Goal: Task Accomplishment & Management: Manage account settings

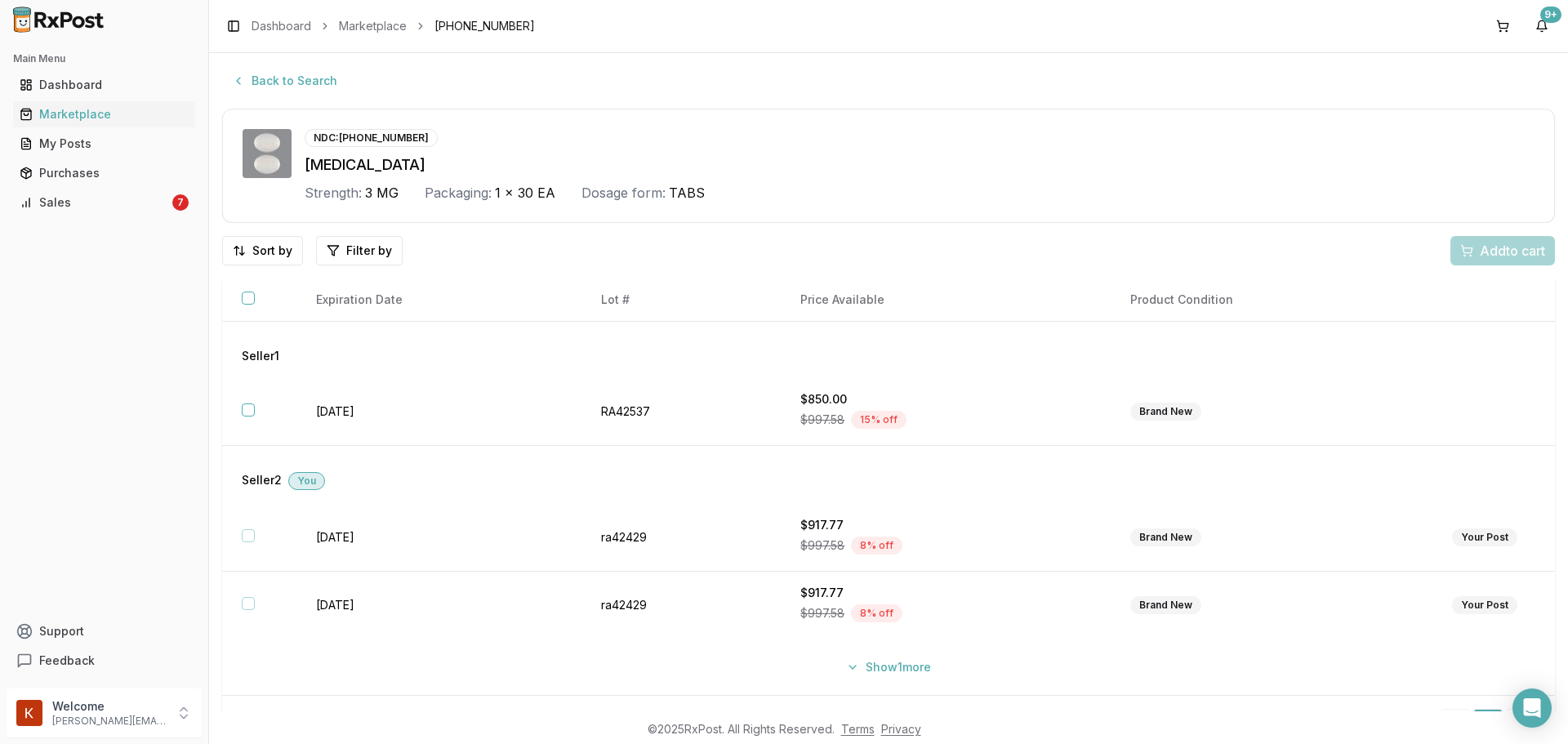
click at [140, 229] on div "Main Menu Dashboard Marketplace My Posts Purchases Sales 7 Support Feedback" at bounding box center [104, 360] width 209 height 642
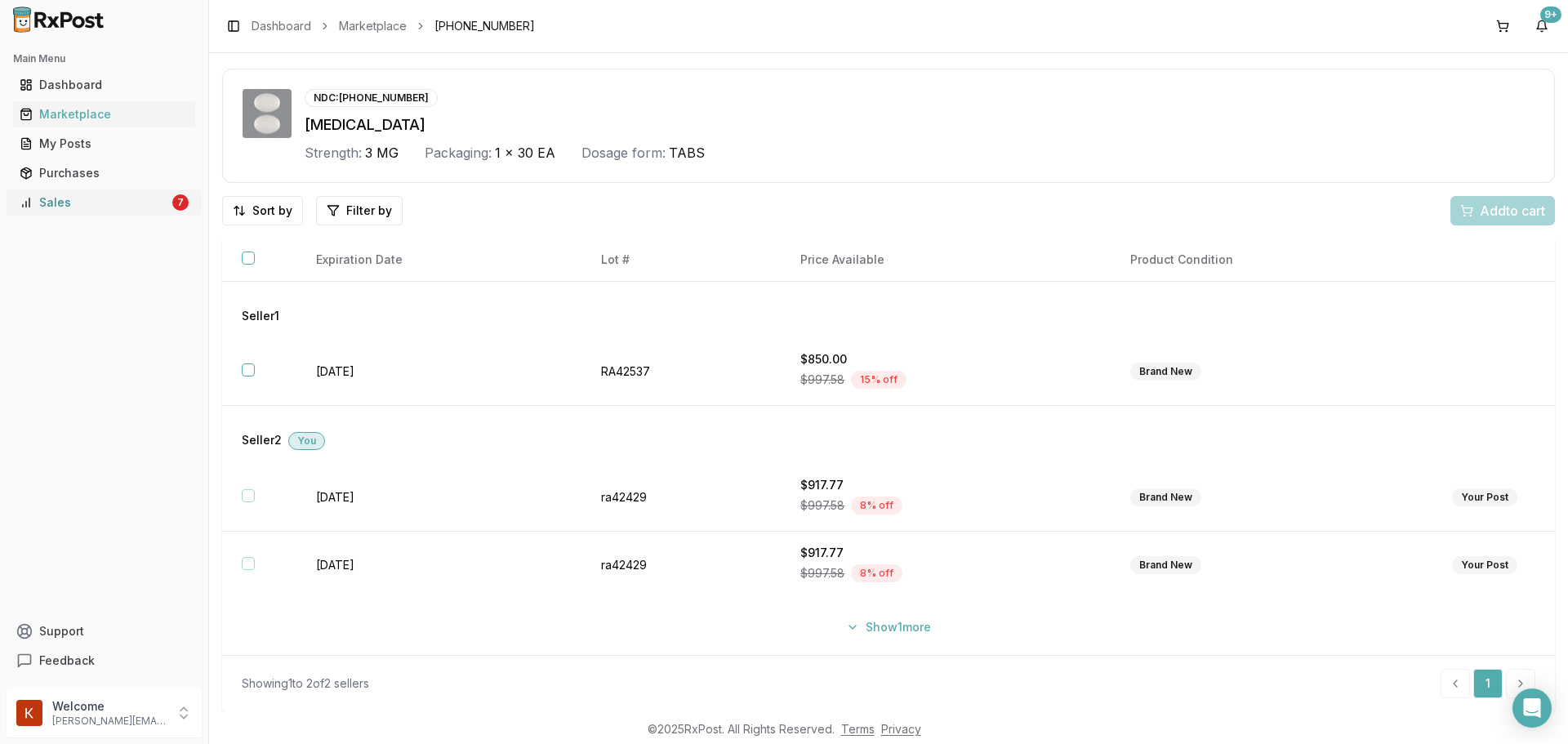
click at [151, 210] on link "Sales 7" at bounding box center [104, 202] width 182 height 29
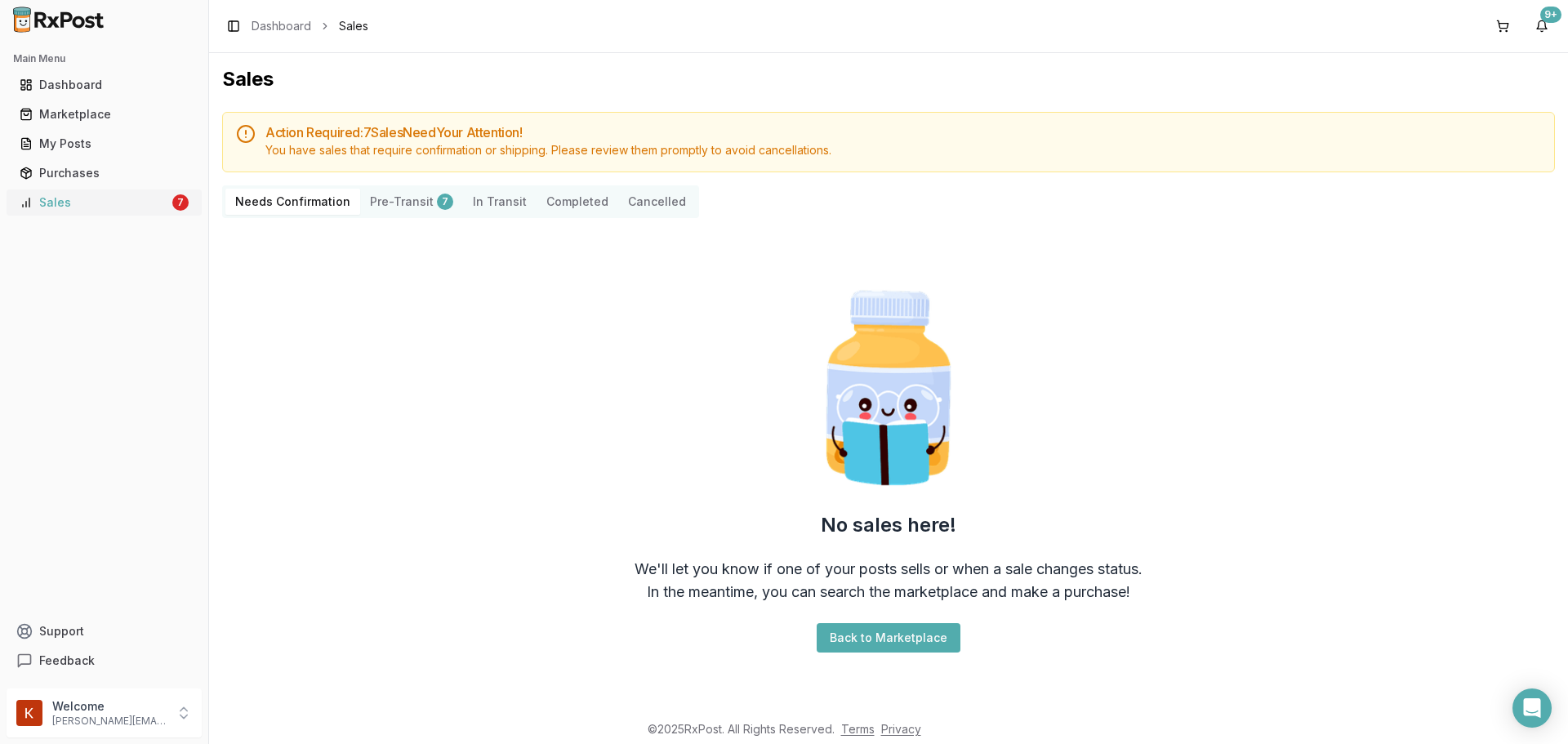
click at [152, 198] on div "Sales" at bounding box center [94, 202] width 150 height 16
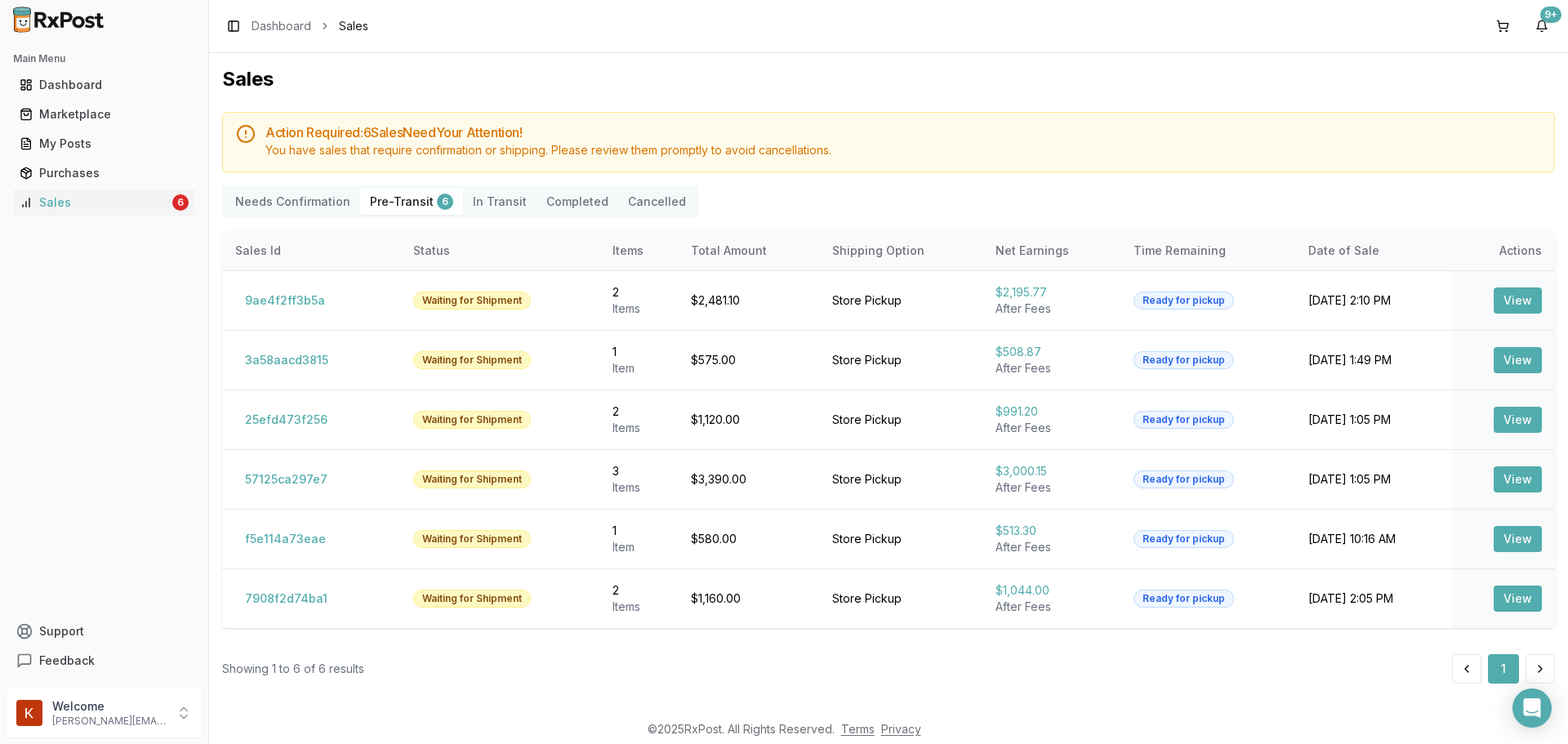
click at [295, 195] on Confirmation "Needs Confirmation" at bounding box center [293, 202] width 135 height 26
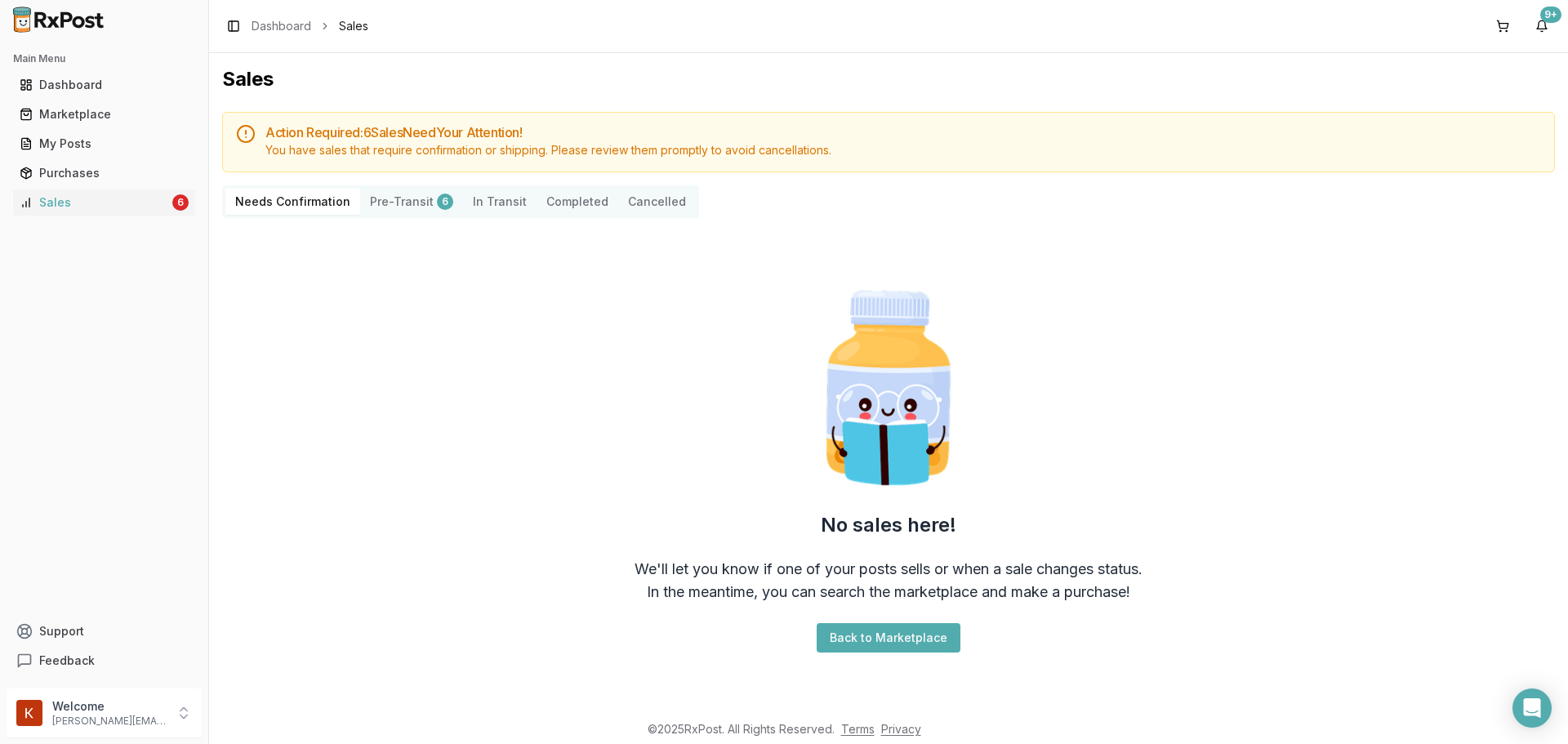
click at [633, 197] on button "Cancelled" at bounding box center [656, 202] width 78 height 26
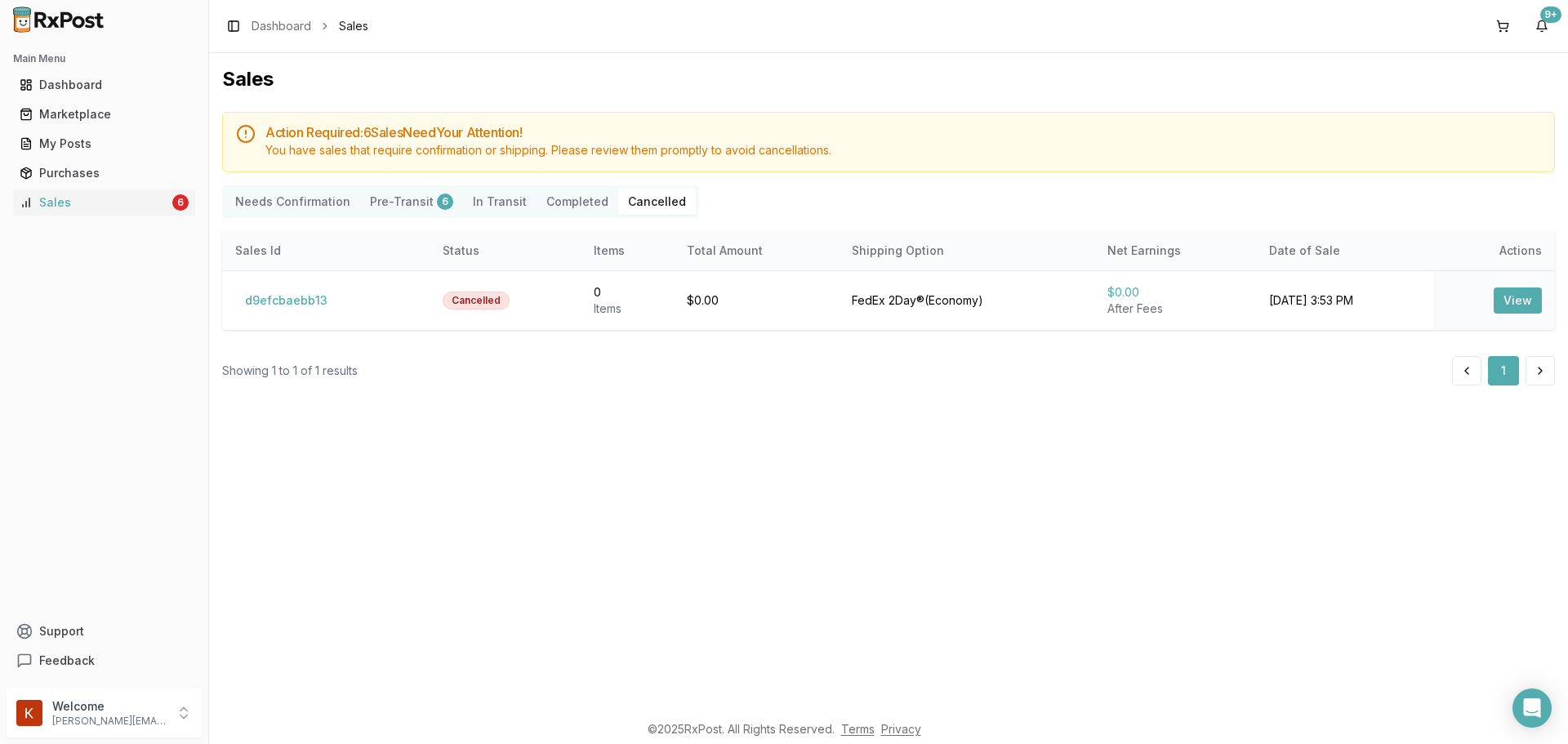
click at [376, 196] on button "Pre-Transit 6" at bounding box center [411, 202] width 103 height 26
click at [488, 200] on Transit "In Transit" at bounding box center [499, 202] width 74 height 26
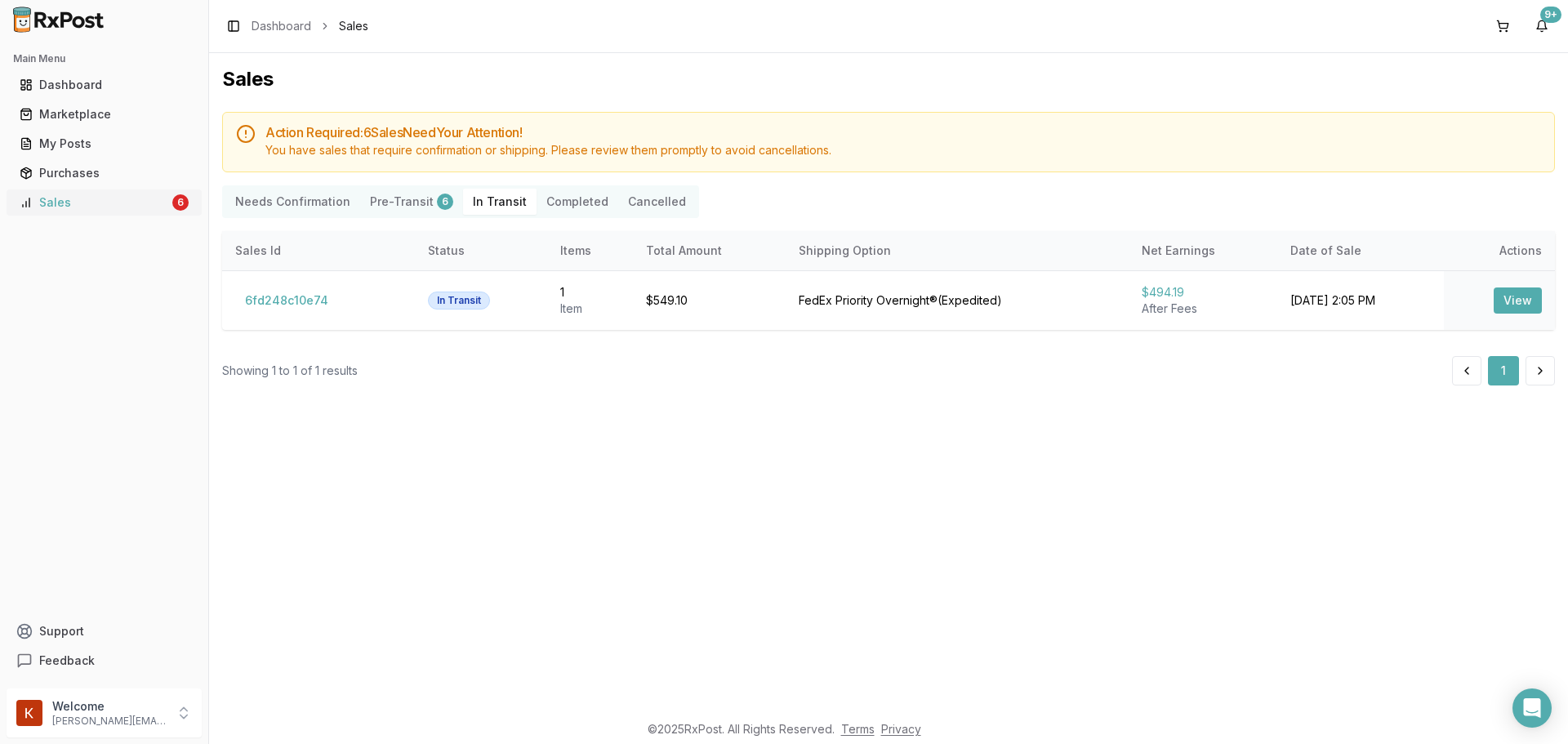
click at [71, 196] on div "Sales" at bounding box center [94, 202] width 150 height 16
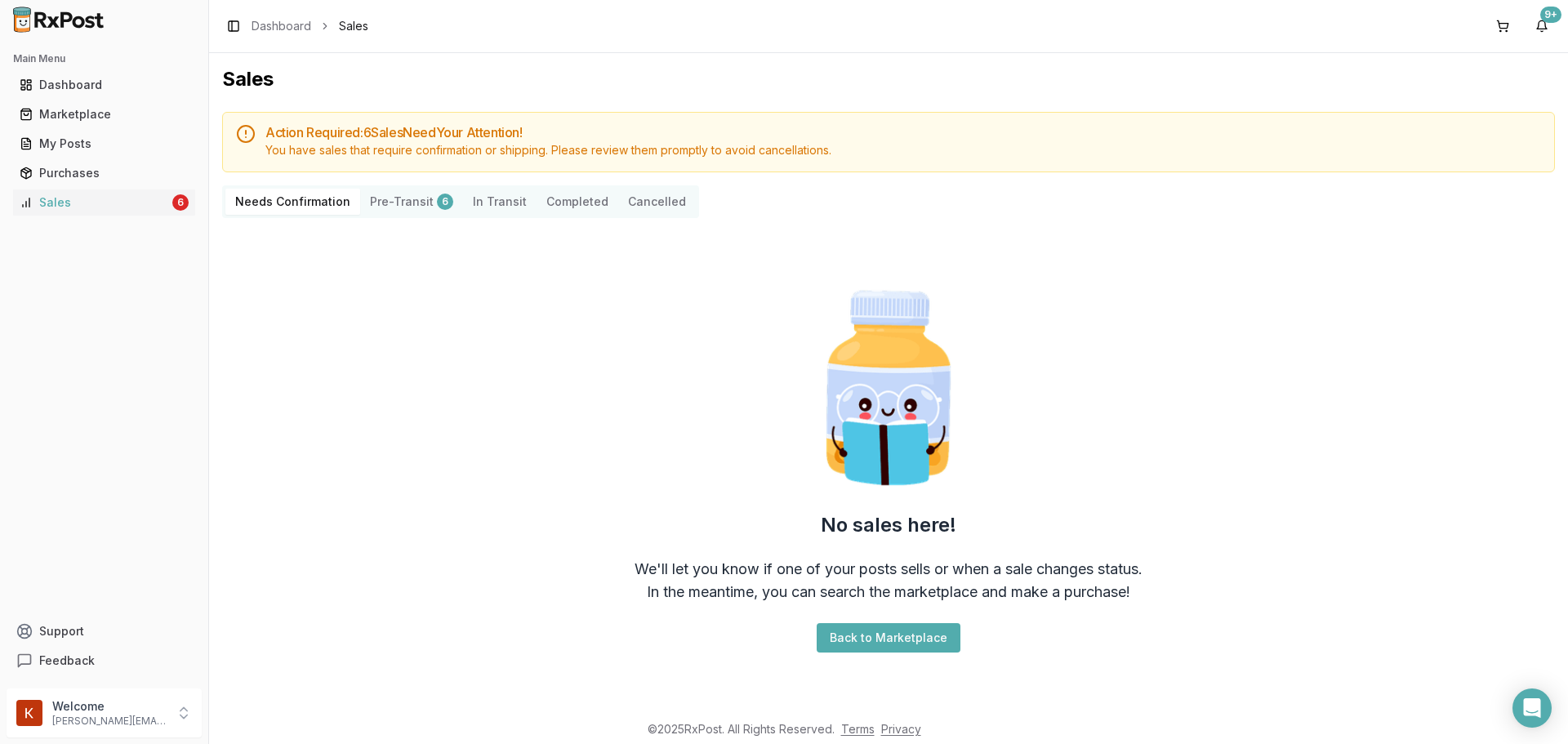
click at [310, 214] on Confirmation "Needs Confirmation" at bounding box center [293, 202] width 135 height 26
click at [316, 204] on Confirmation "Needs Confirmation" at bounding box center [293, 202] width 135 height 26
click at [290, 215] on div "Needs Confirmation 2 Pre-Transit 6 In Transit Completed Cancelled" at bounding box center [470, 201] width 496 height 33
click at [302, 203] on Confirmation "Needs Confirmation 2" at bounding box center [302, 202] width 154 height 26
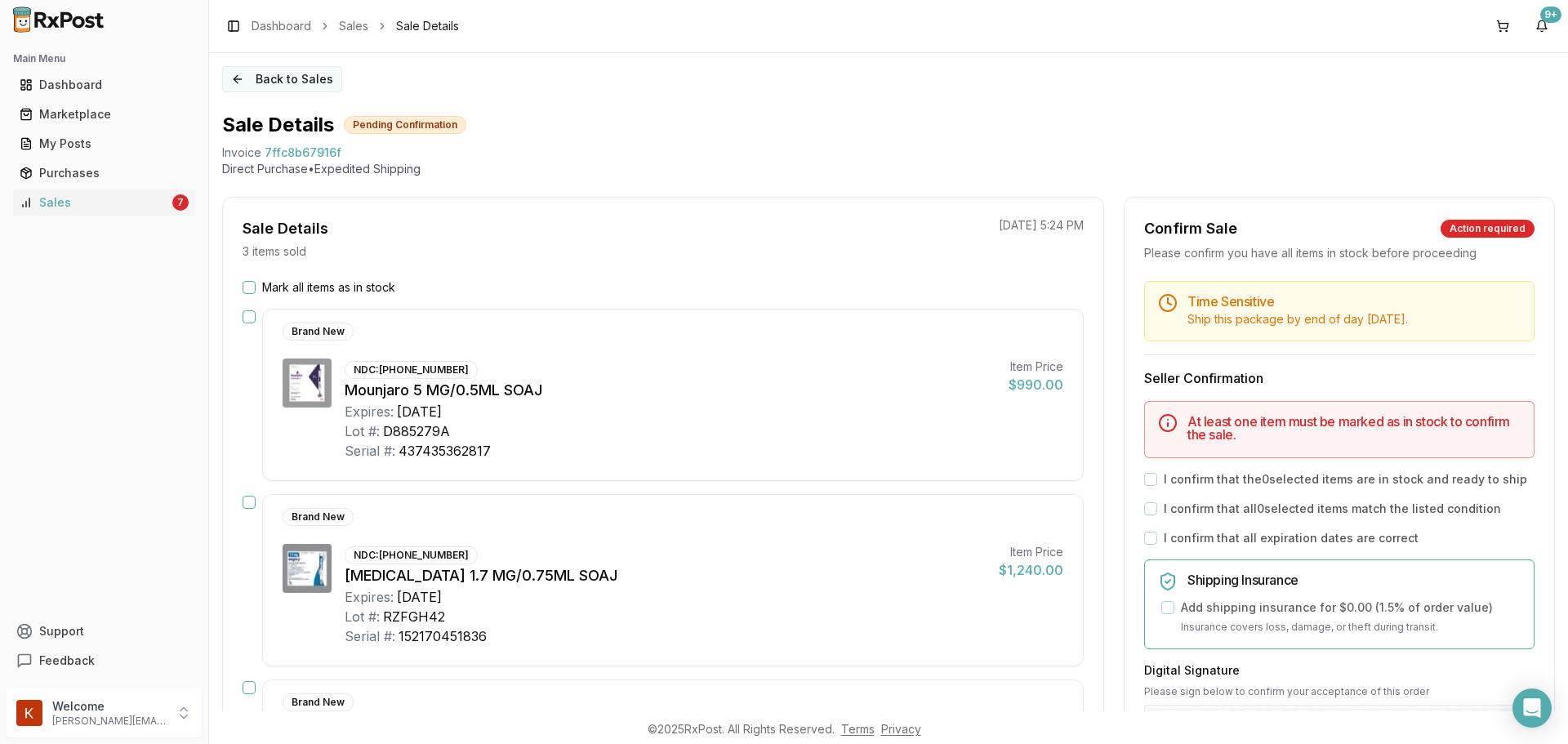
click at [285, 74] on button "Back to Sales" at bounding box center [282, 79] width 120 height 26
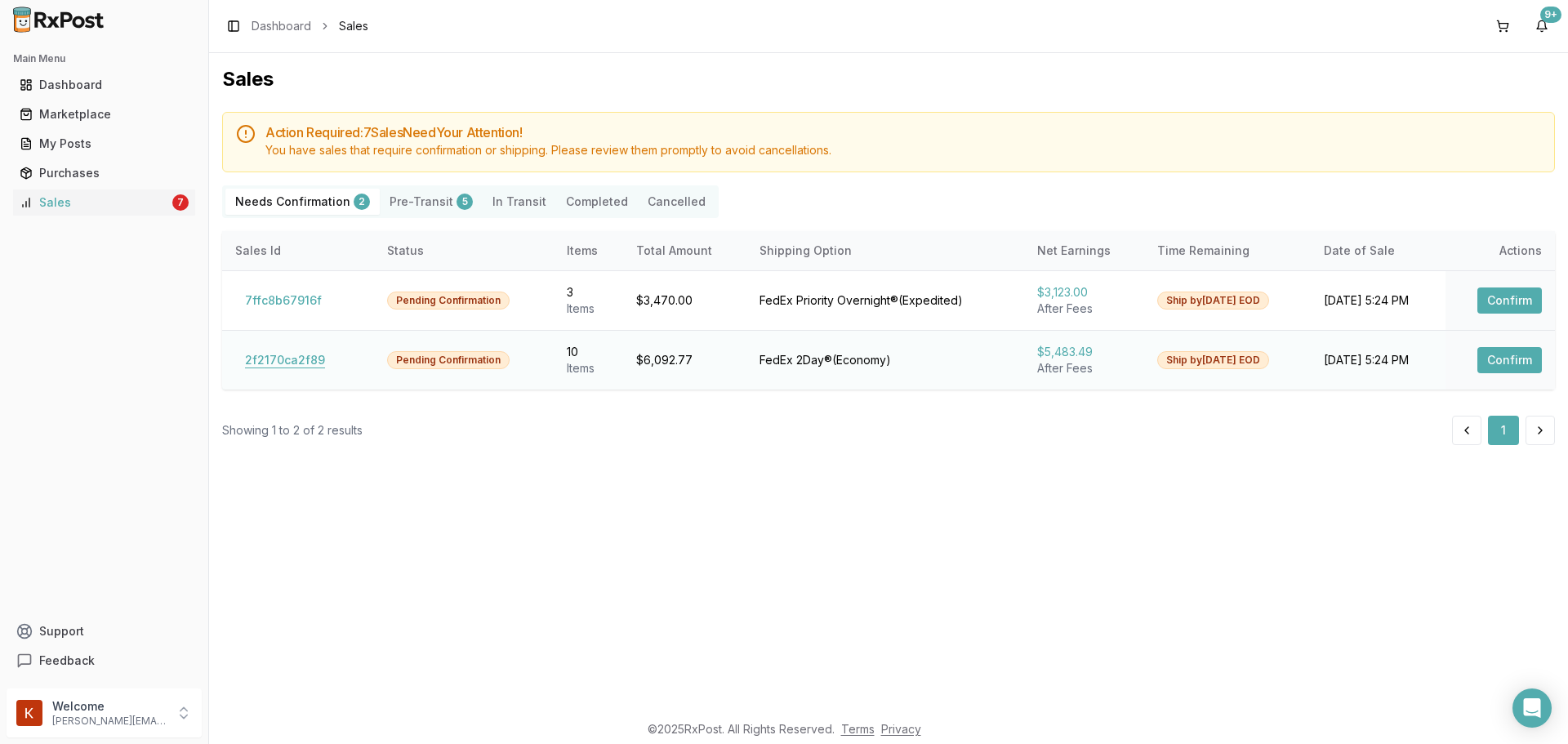
click at [291, 355] on button "2f2170ca2f89" at bounding box center [285, 360] width 100 height 26
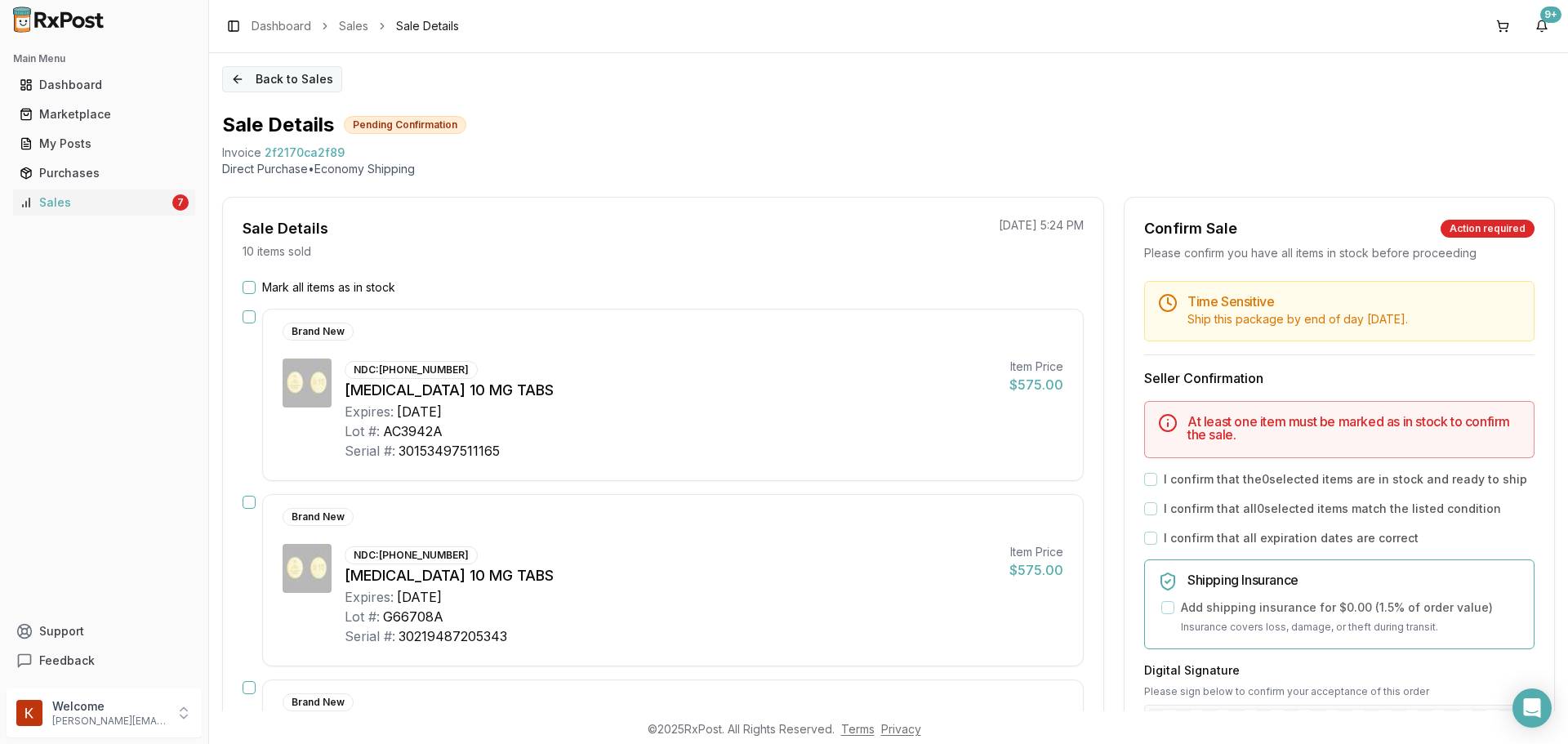
click at [324, 77] on button "Back to Sales" at bounding box center [282, 79] width 120 height 26
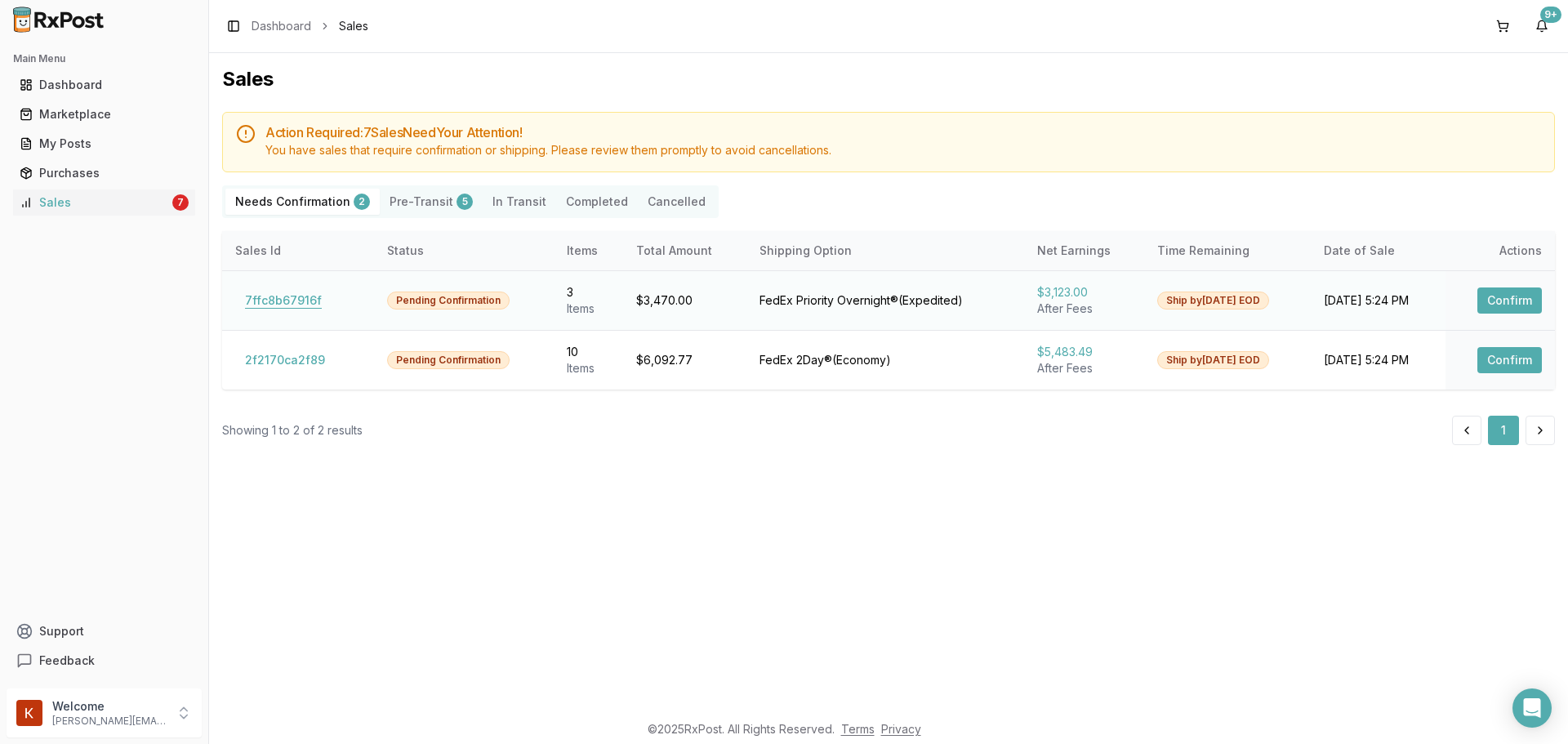
click at [299, 302] on button "7ffc8b67916f" at bounding box center [283, 300] width 96 height 26
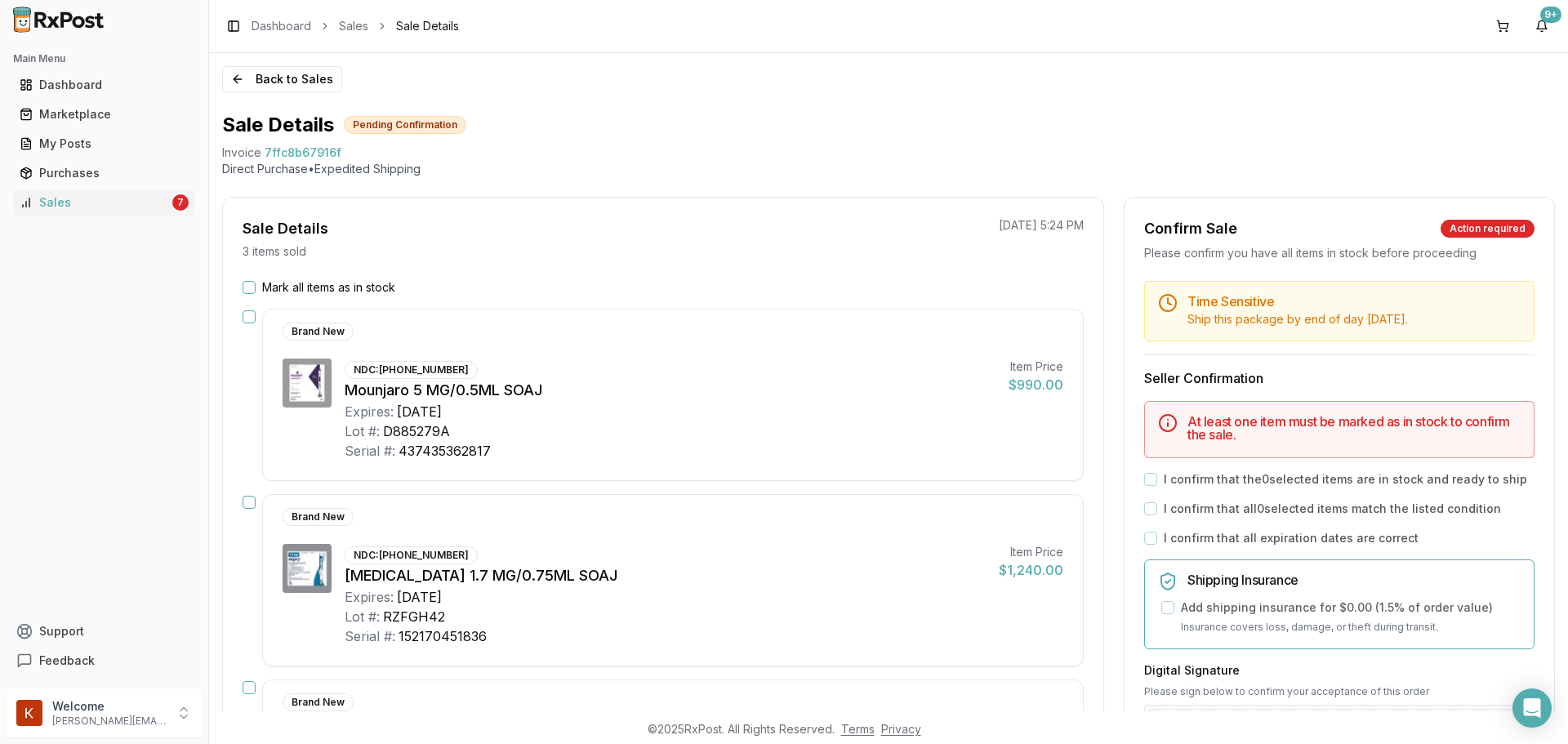
click at [1163, 481] on label "I confirm that the 0 selected items are in stock and ready to ship" at bounding box center [1345, 479] width 364 height 16
click at [250, 284] on button "Mark all items as in stock" at bounding box center [249, 287] width 13 height 13
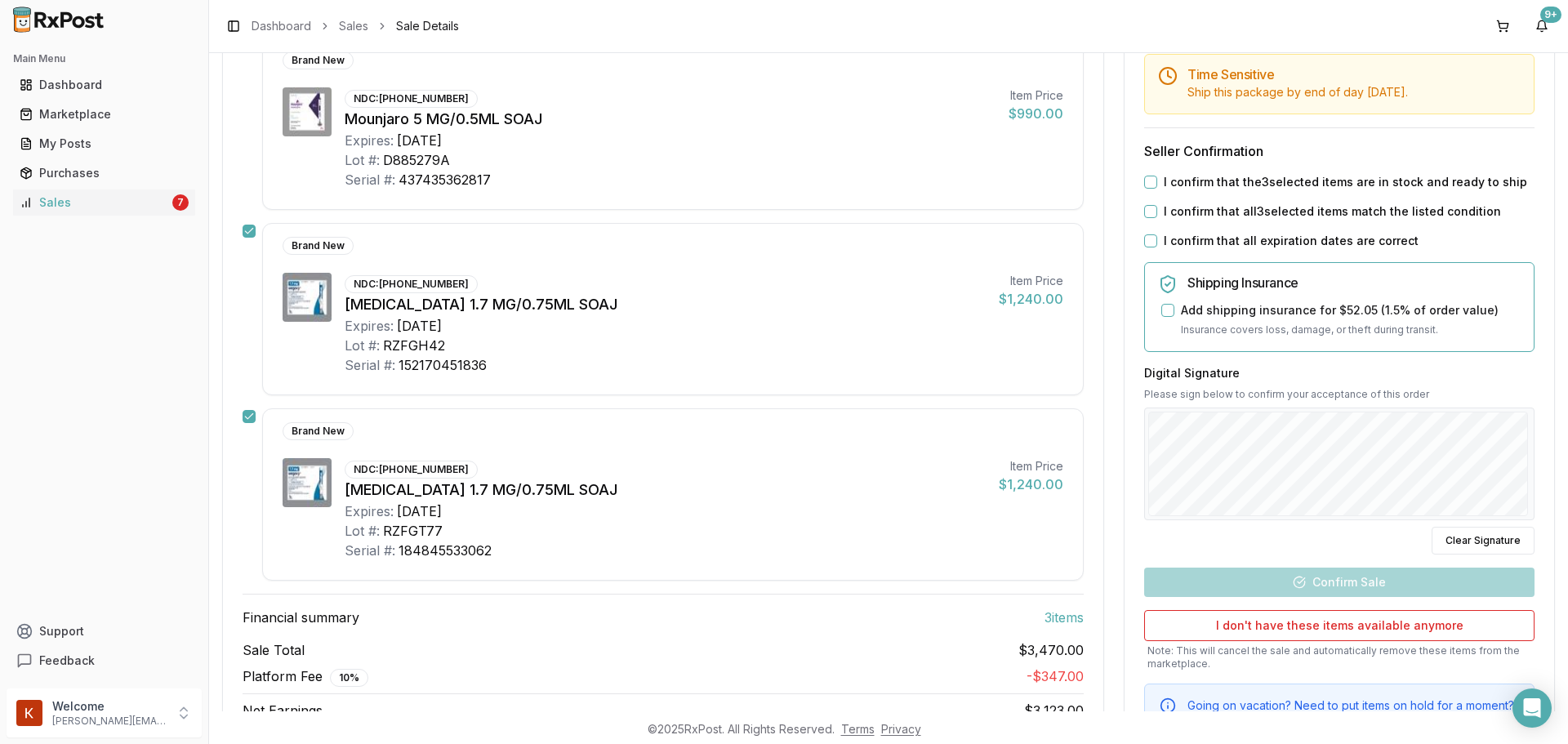
scroll to position [245, 0]
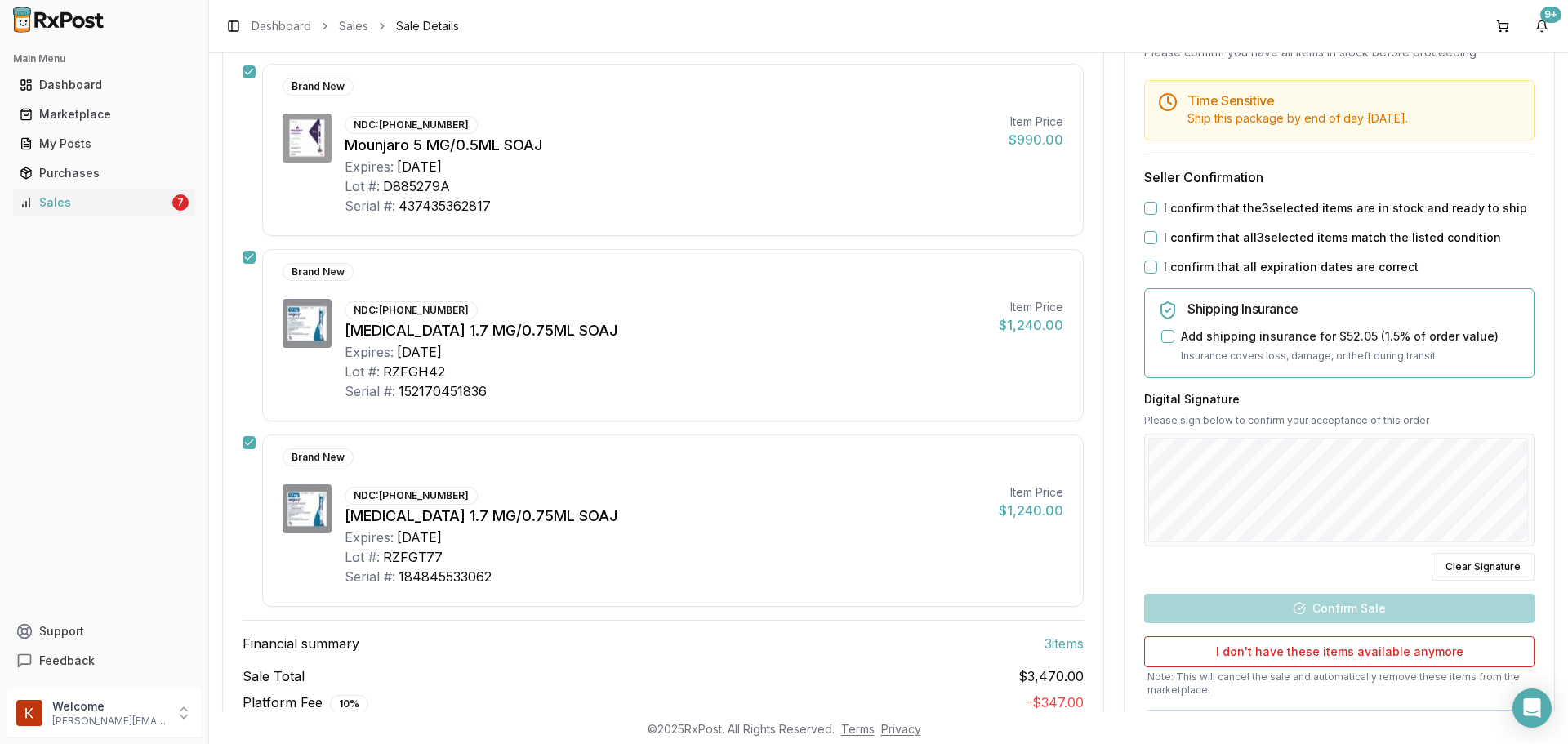
click at [1172, 194] on div "Time Sensitive Ship this package by end of day Wednesday, October 8th . Seller …" at bounding box center [1339, 425] width 429 height 690
click at [1163, 207] on label "I confirm that the 3 selected items are in stock and ready to ship" at bounding box center [1345, 207] width 364 height 16
click at [1157, 207] on button "I confirm that the 3 selected items are in stock and ready to ship" at bounding box center [1151, 208] width 13 height 13
drag, startPoint x: 1164, startPoint y: 229, endPoint x: 1163, endPoint y: 247, distance: 18.0
click at [1165, 232] on label "I confirm that all 3 selected items match the listed condition" at bounding box center [1331, 236] width 338 height 16
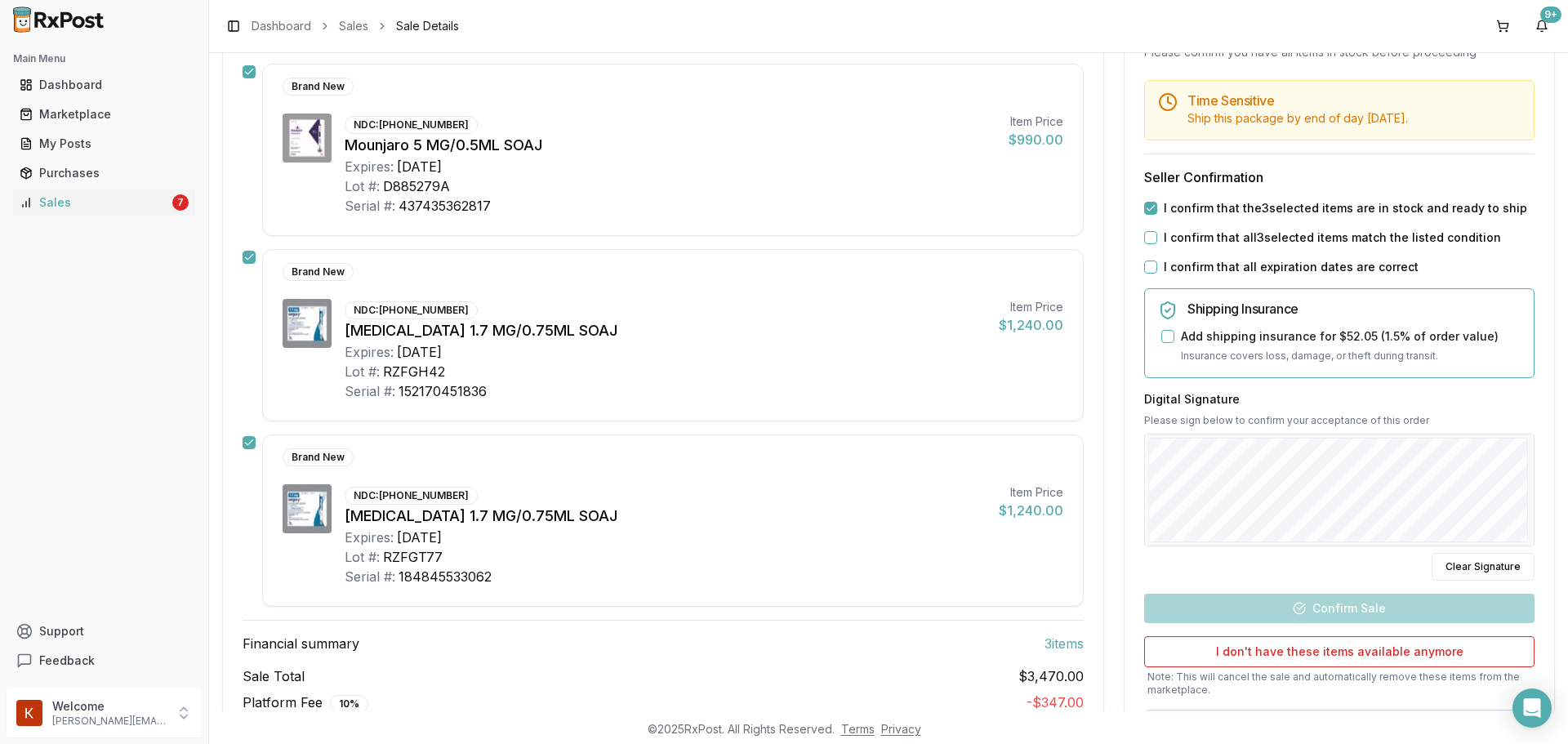
click at [1157, 232] on button "I confirm that all 3 selected items match the listed condition" at bounding box center [1151, 237] width 13 height 13
click at [1164, 267] on label "I confirm that all expiration dates are correct" at bounding box center [1290, 266] width 254 height 16
click at [1157, 267] on button "I confirm that all expiration dates are correct" at bounding box center [1151, 267] width 13 height 13
click at [1173, 334] on div "Add shipping insurance for $52.05 ( 1.5 % of order value)" at bounding box center [1341, 336] width 359 height 16
click at [1161, 341] on button "Add shipping insurance for $52.05 ( 1.5 % of order value)" at bounding box center [1168, 336] width 13 height 13
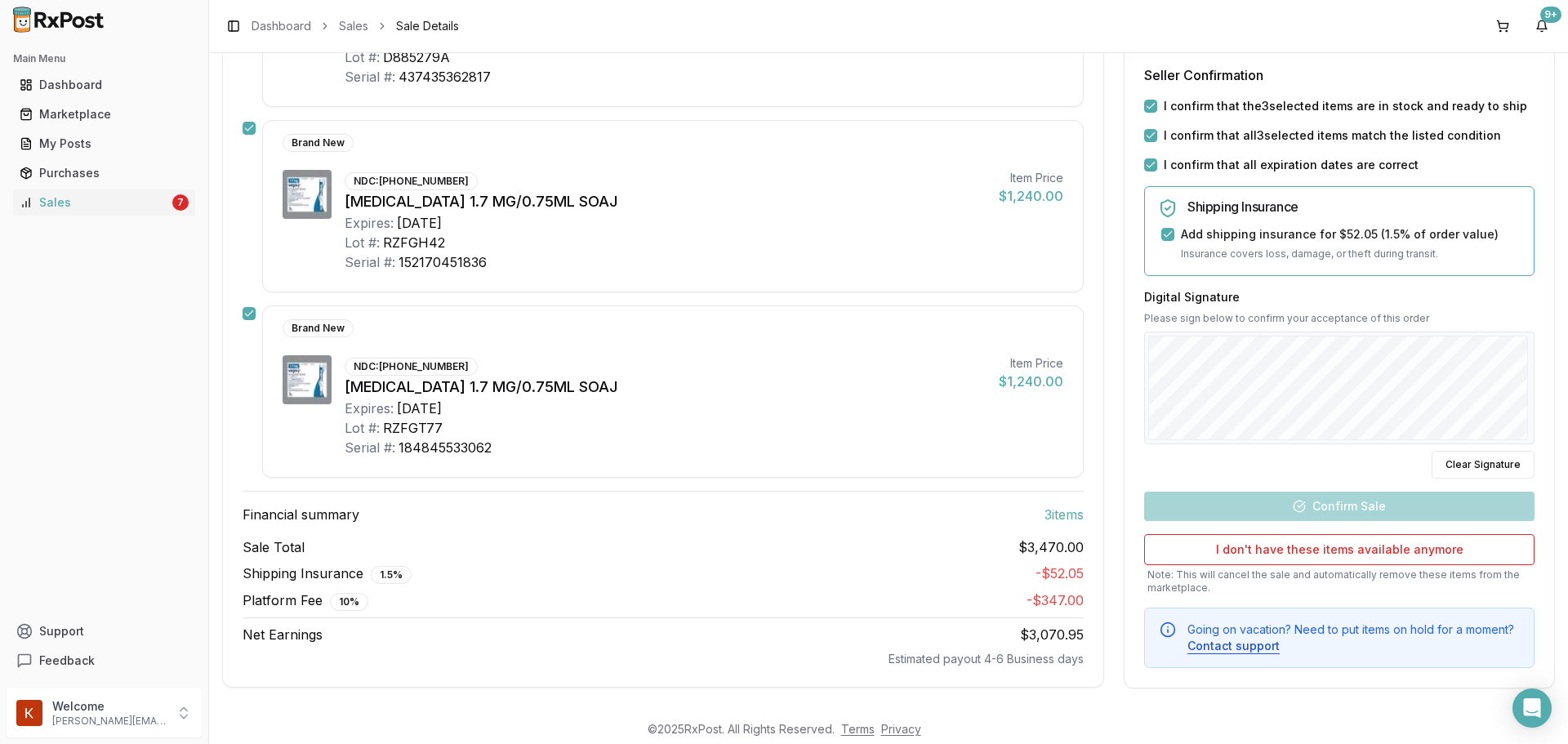
scroll to position [377, 0]
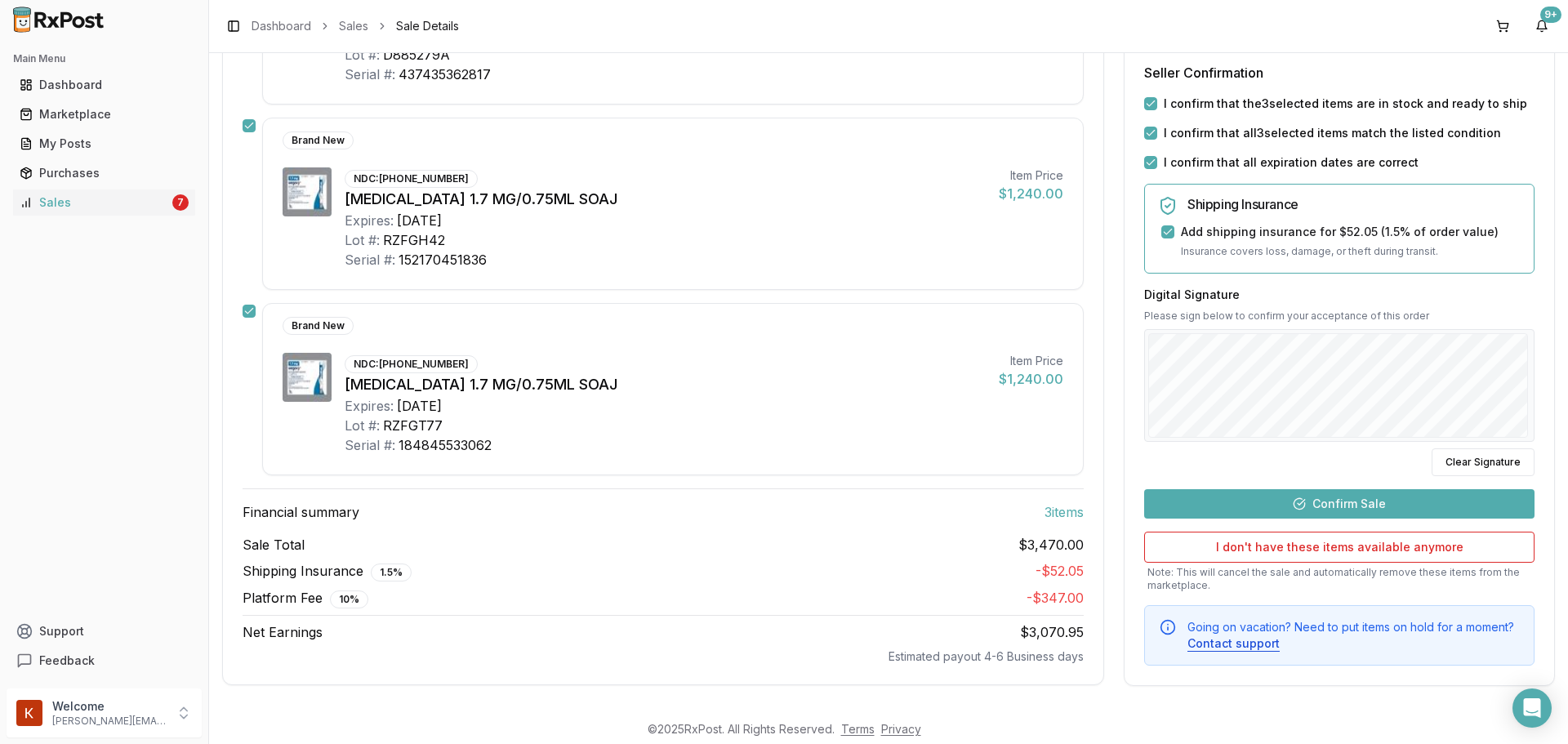
click at [1109, 430] on div "Sale Details 3 items sold 10/07/2025 5:24 PM Mark all items as in stock Brand N…" at bounding box center [888, 252] width 1332 height 865
click at [1448, 456] on button "Clear Signature" at bounding box center [1483, 462] width 103 height 28
click at [1369, 495] on button "Confirm Sale" at bounding box center [1339, 502] width 390 height 29
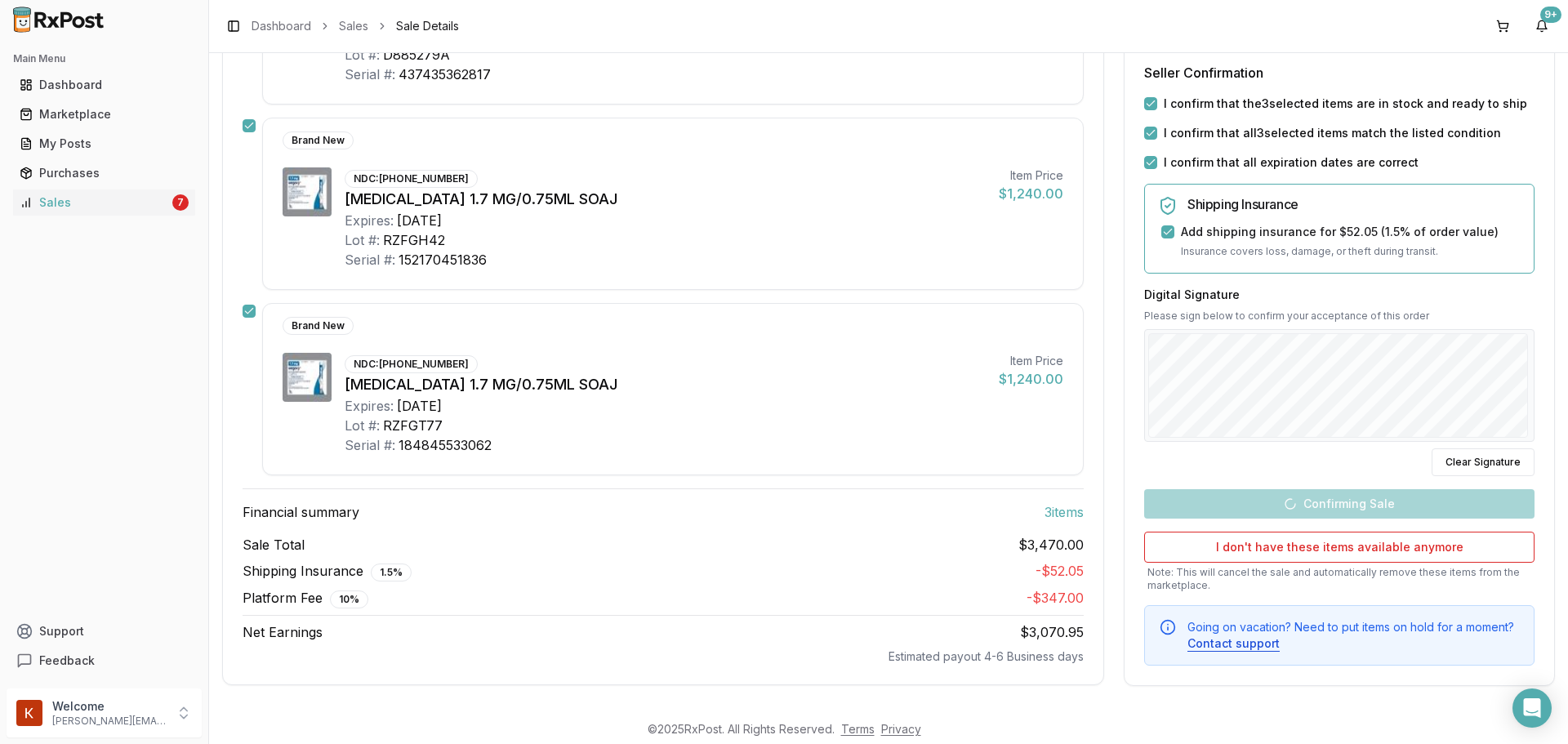
scroll to position [347, 0]
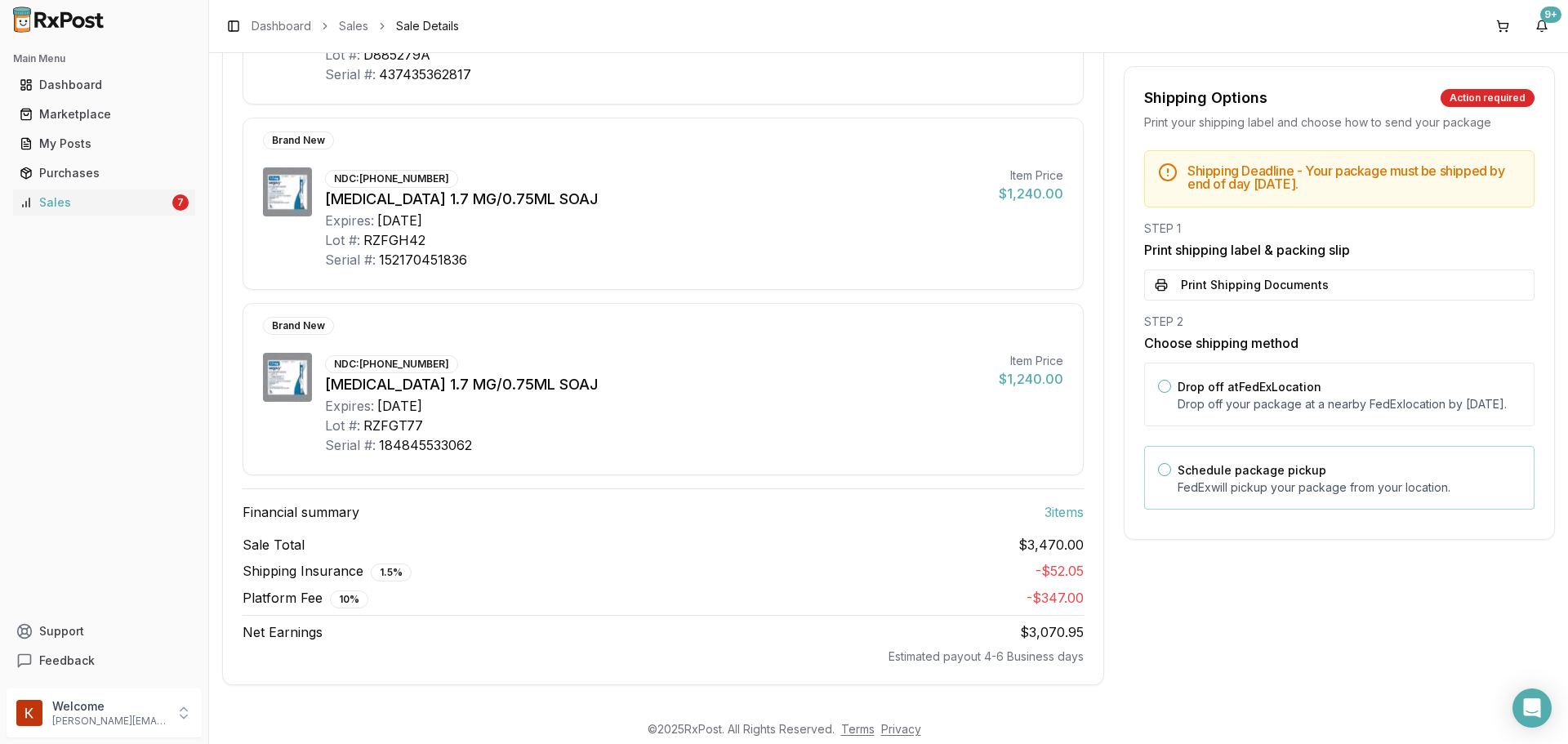
click at [1208, 477] on label "Schedule package pickup" at bounding box center [1251, 469] width 149 height 14
click at [1171, 476] on button "Schedule package pickup" at bounding box center [1164, 469] width 13 height 13
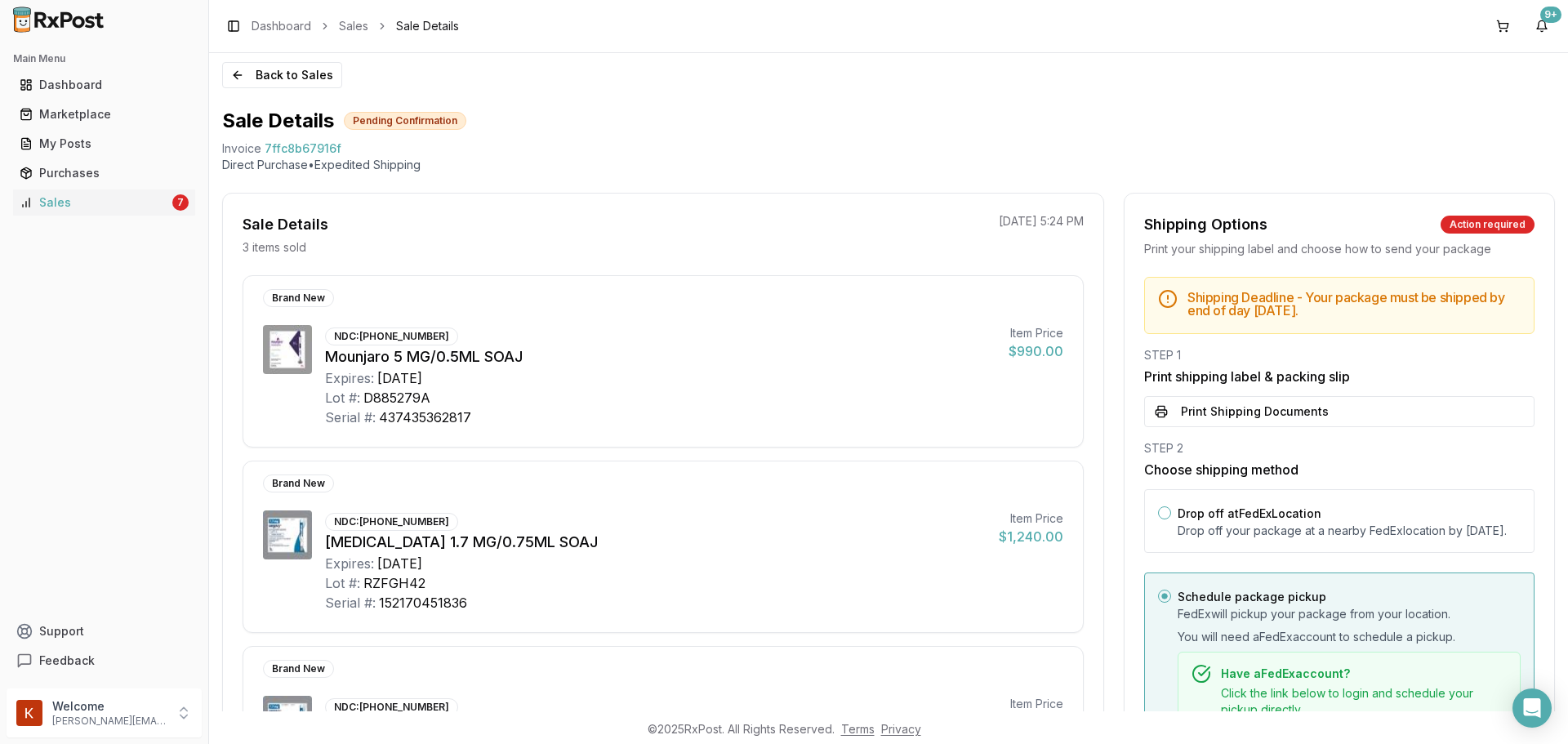
scroll to position [0, 0]
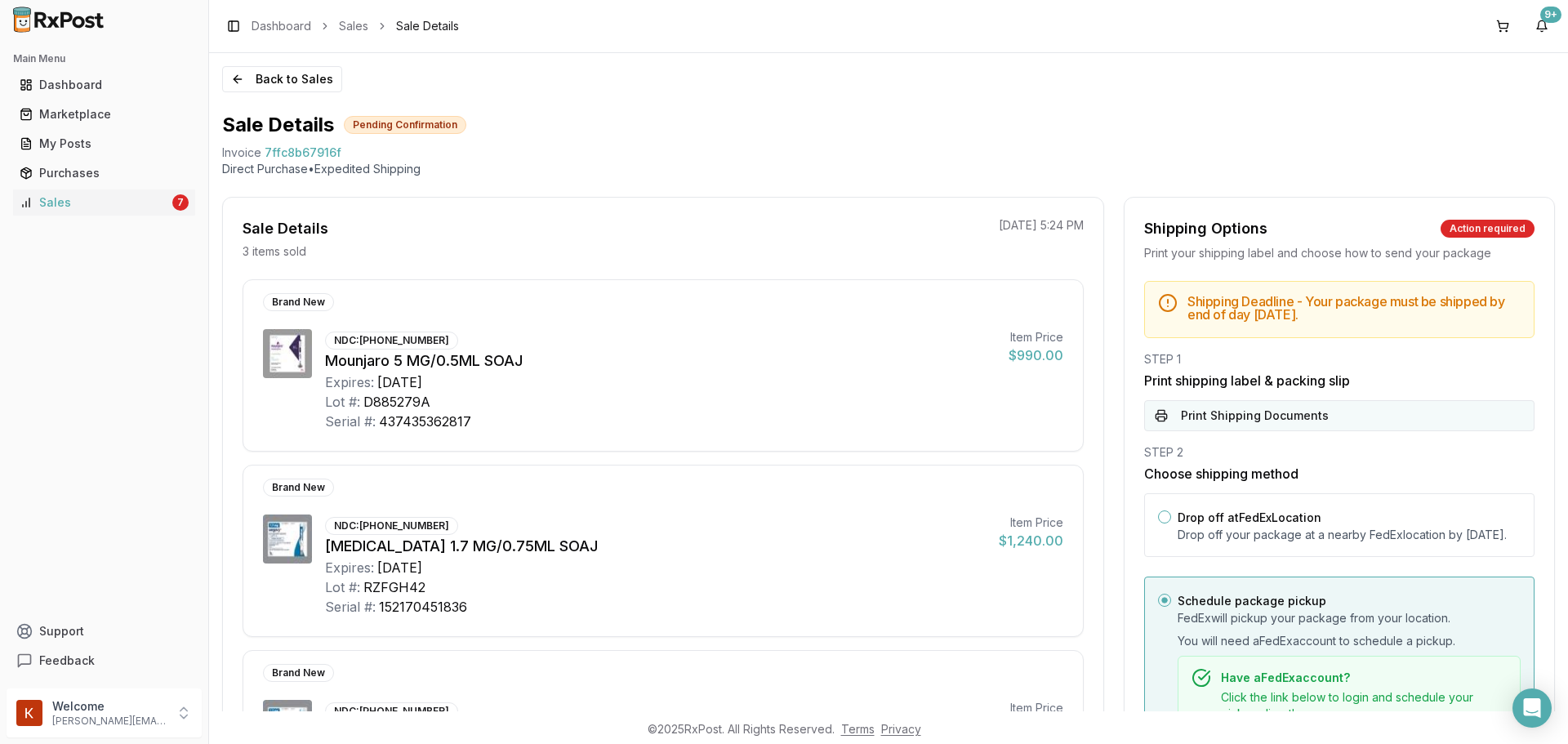
click at [1252, 409] on button "Print Shipping Documents" at bounding box center [1339, 415] width 390 height 31
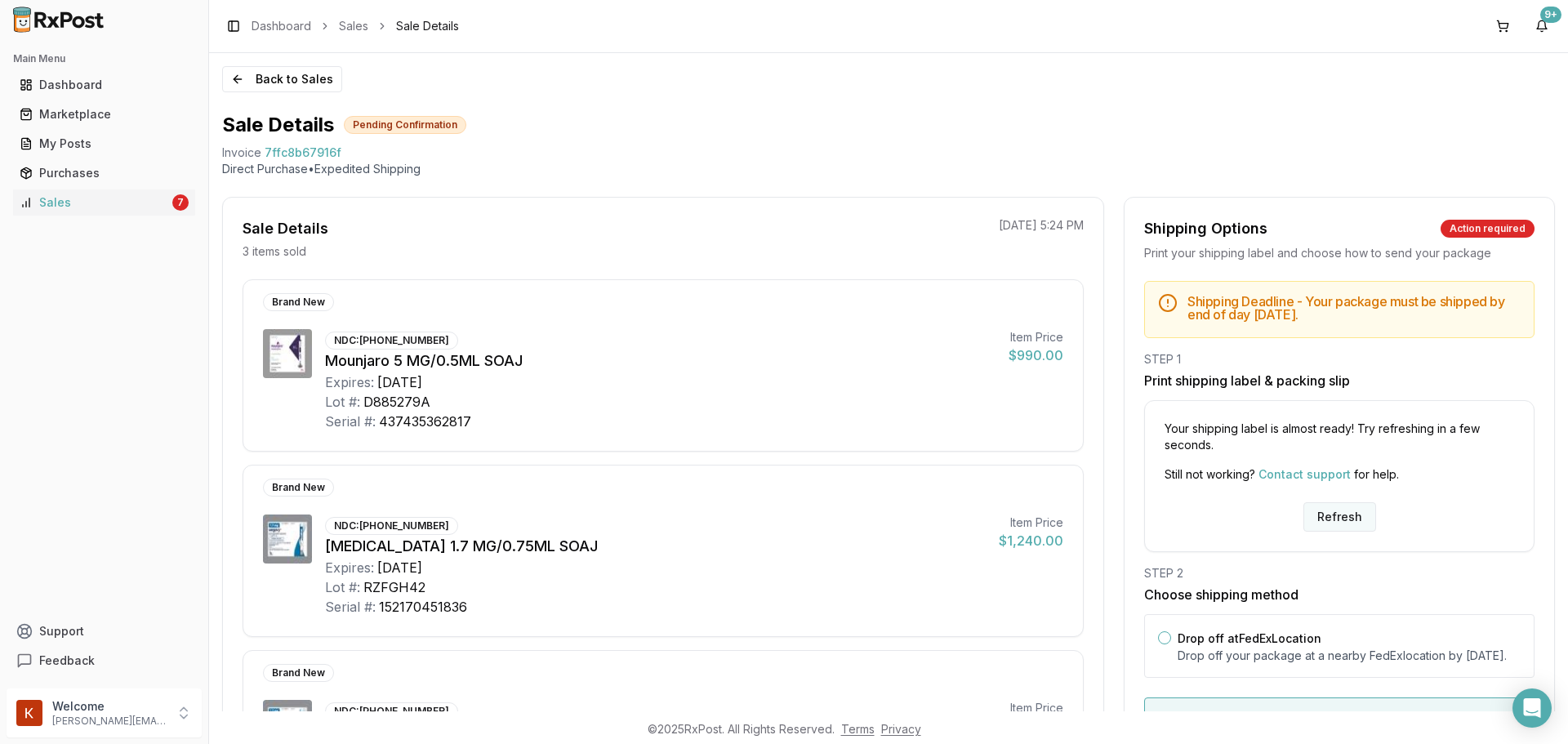
click at [1332, 518] on button "Refresh" at bounding box center [1340, 516] width 73 height 29
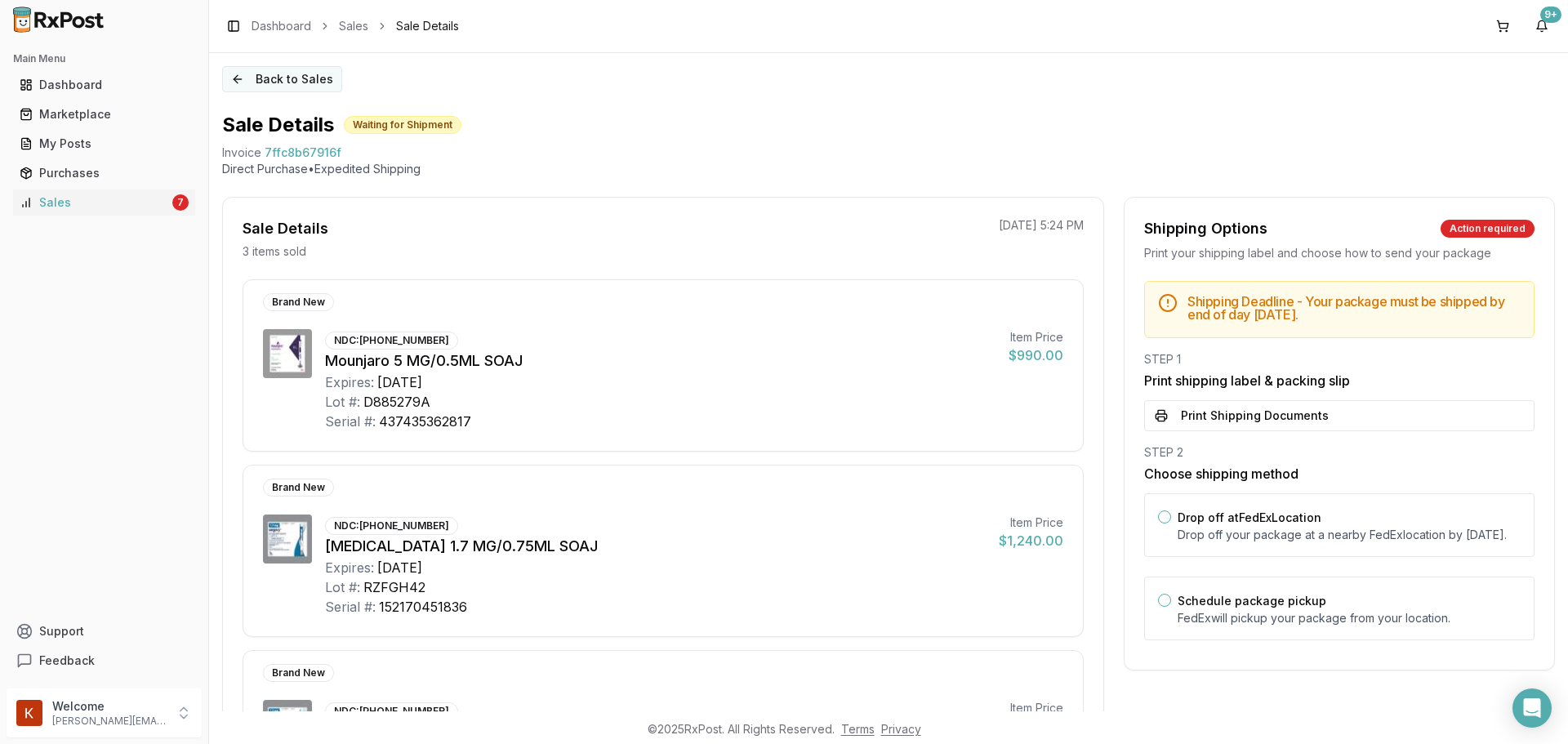
click at [279, 77] on button "Back to Sales" at bounding box center [282, 79] width 120 height 26
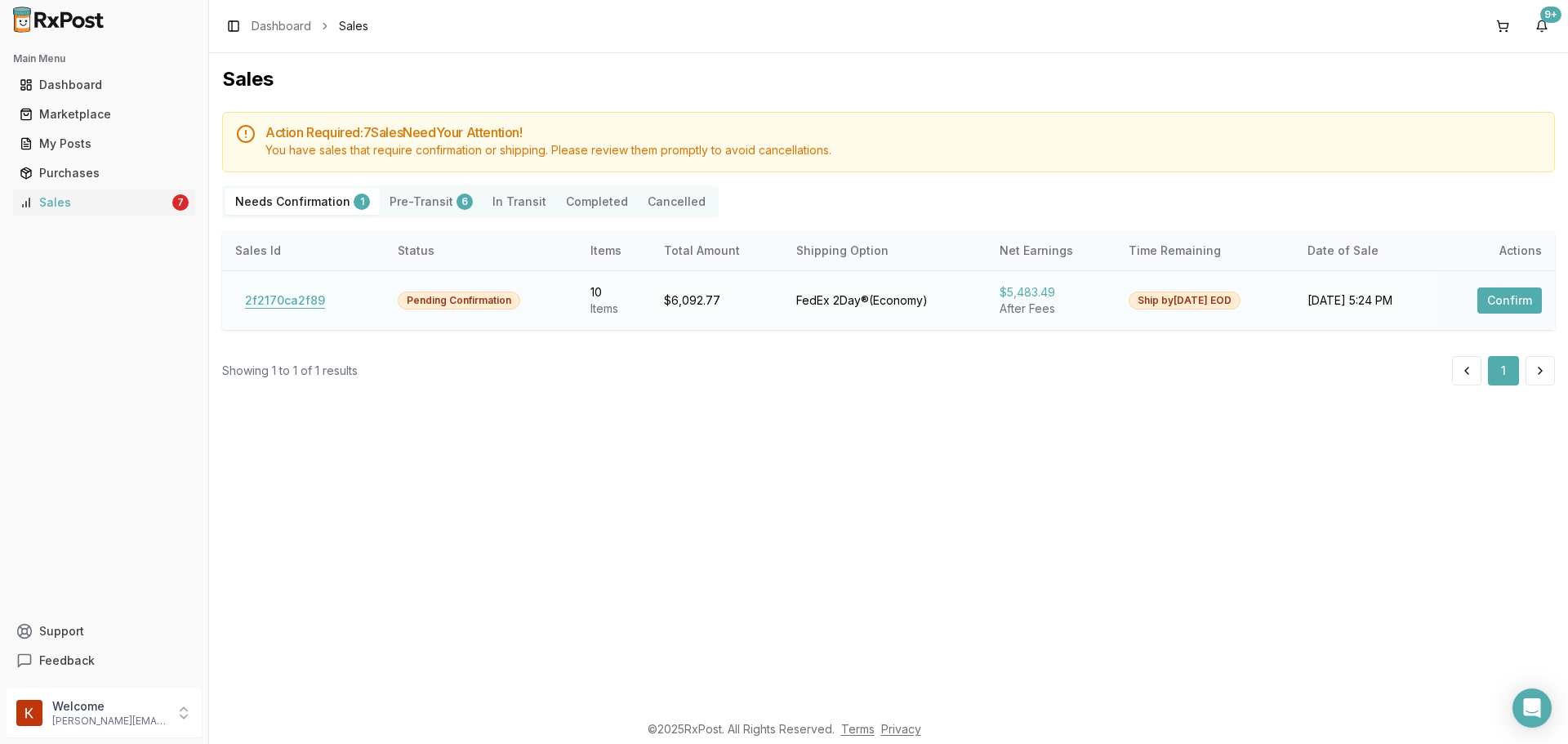
click at [281, 306] on button "2f2170ca2f89" at bounding box center [285, 300] width 100 height 26
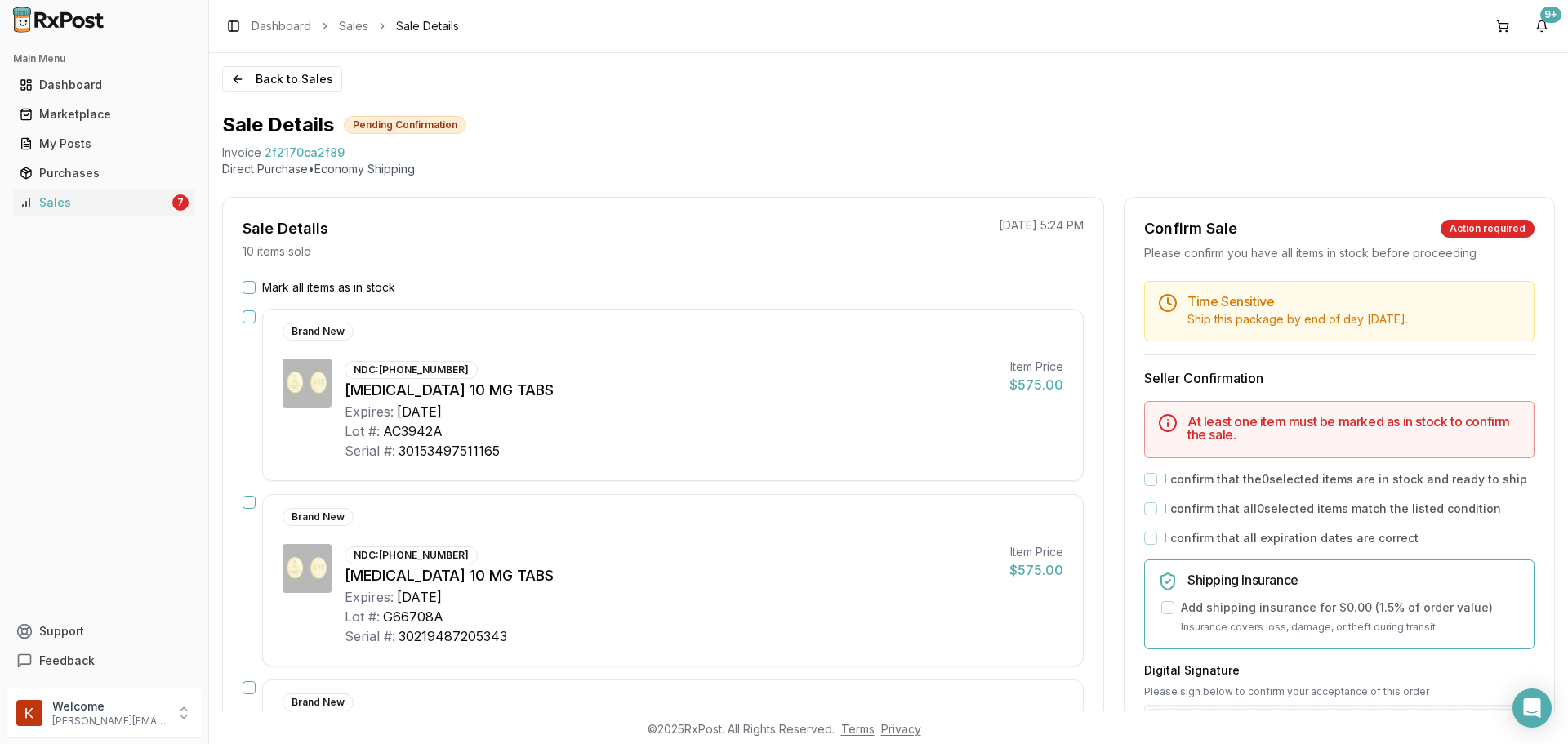
click at [250, 289] on button "Mark all items as in stock" at bounding box center [249, 287] width 13 height 13
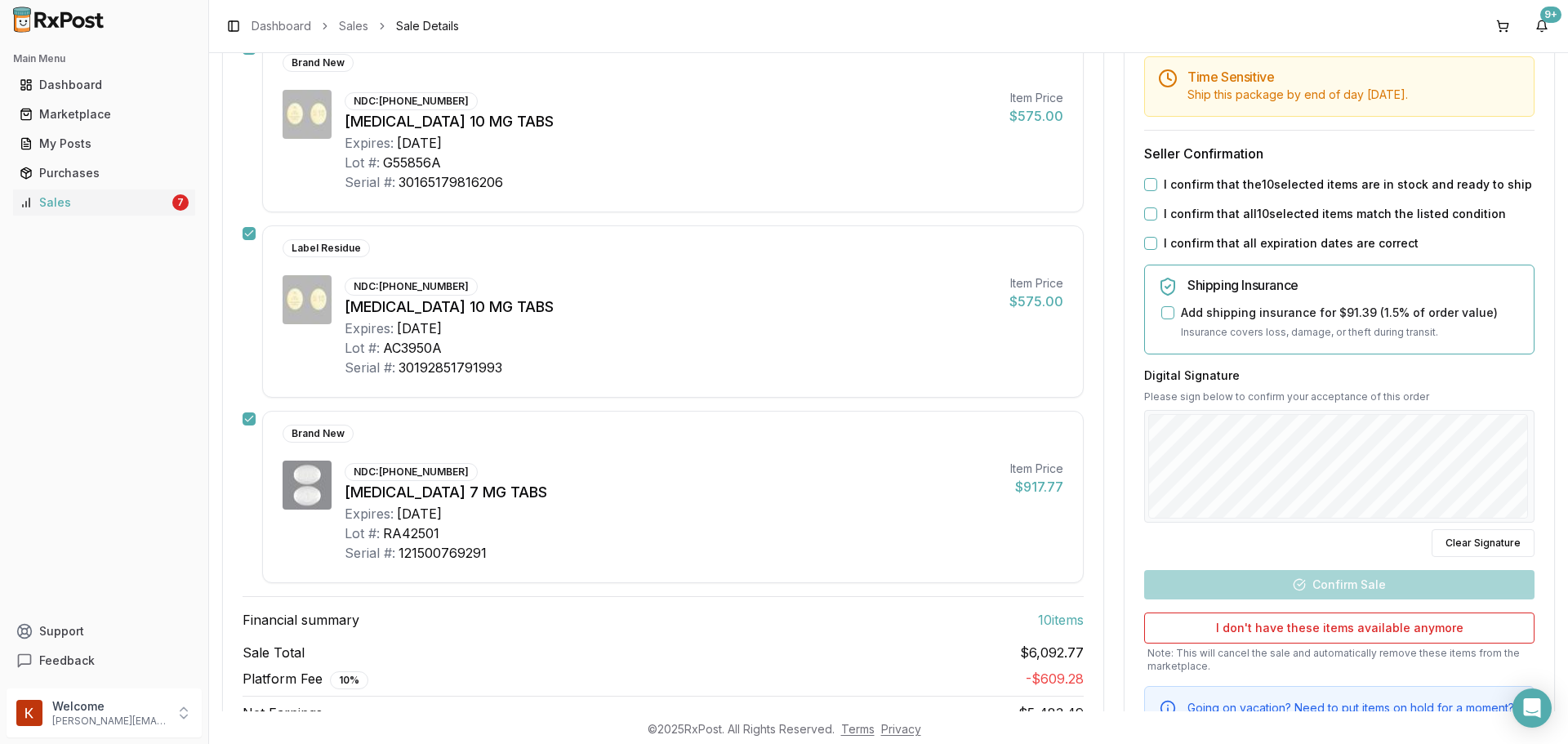
scroll to position [1565, 0]
click at [1163, 190] on label "I confirm that the 10 selected items are in stock and ready to ship" at bounding box center [1347, 185] width 368 height 16
click at [1157, 190] on button "I confirm that the 10 selected items are in stock and ready to ship" at bounding box center [1151, 185] width 13 height 13
click at [1170, 217] on label "I confirm that all 10 selected items match the listed condition" at bounding box center [1334, 214] width 342 height 16
click at [1157, 217] on button "I confirm that all 10 selected items match the listed condition" at bounding box center [1151, 215] width 13 height 13
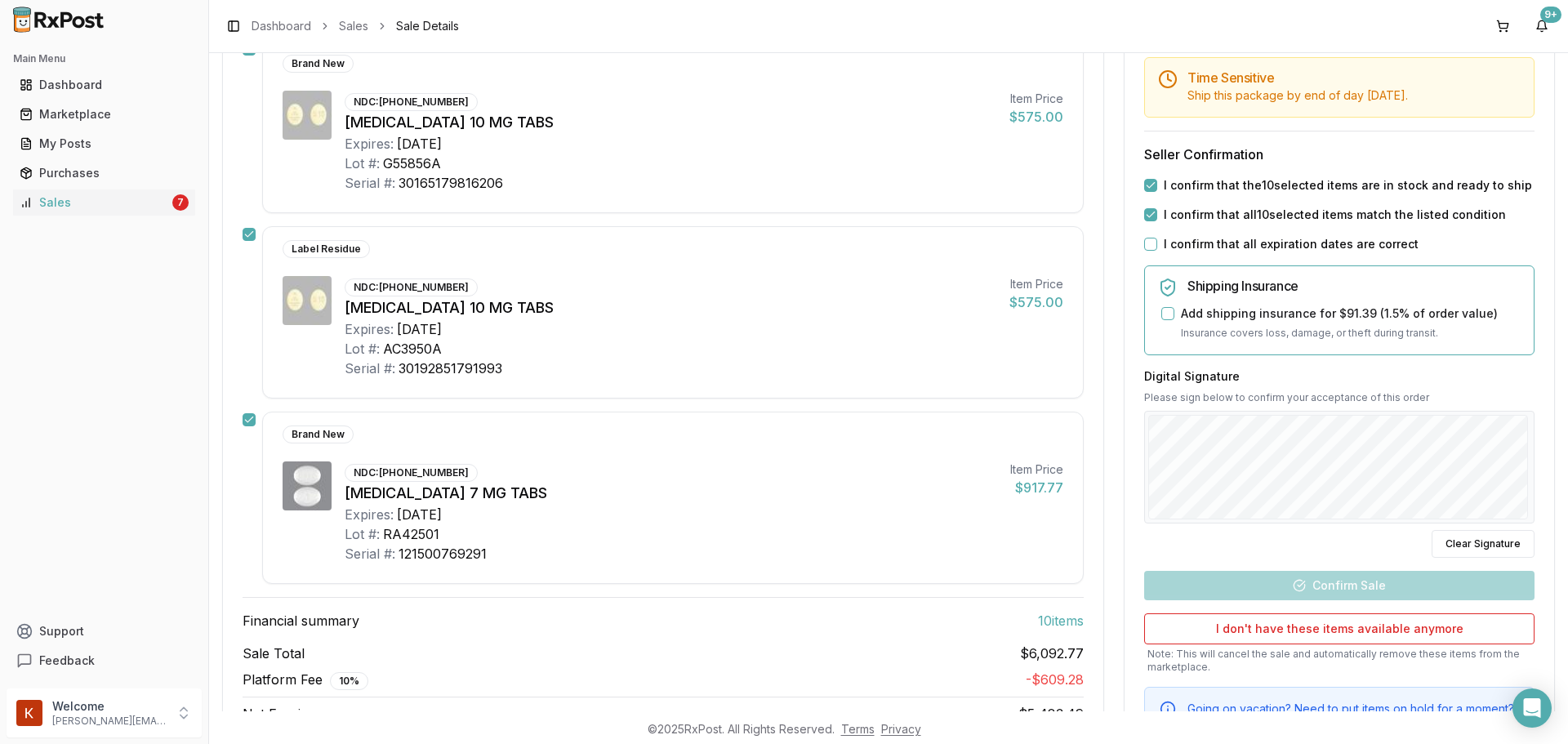
click at [1171, 239] on label "I confirm that all expiration dates are correct" at bounding box center [1290, 243] width 254 height 16
click at [1157, 239] on button "I confirm that all expiration dates are correct" at bounding box center [1151, 244] width 13 height 13
click at [1168, 313] on button "Add shipping insurance for $91.39 ( 1.5 % of order value)" at bounding box center [1168, 313] width 13 height 13
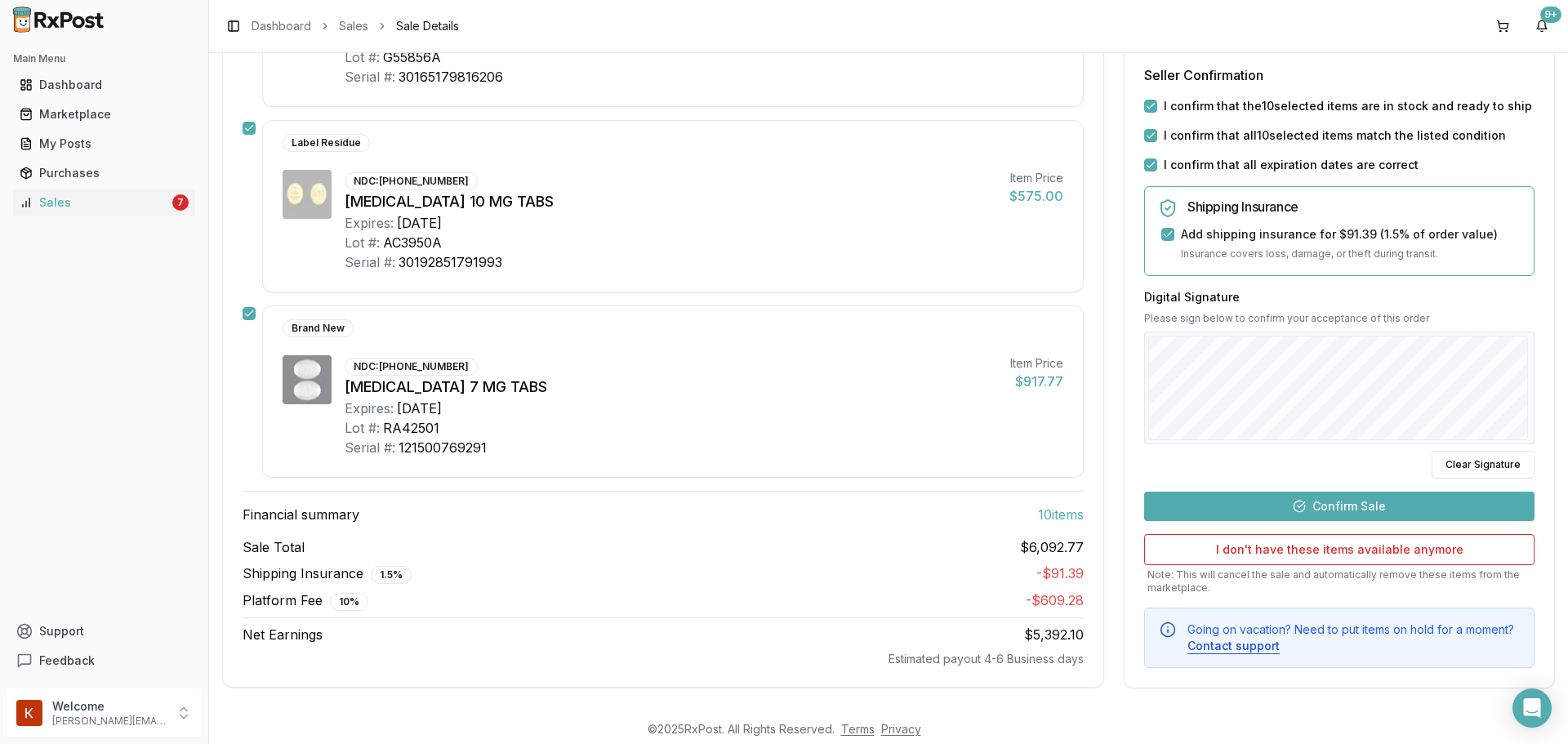
scroll to position [1673, 0]
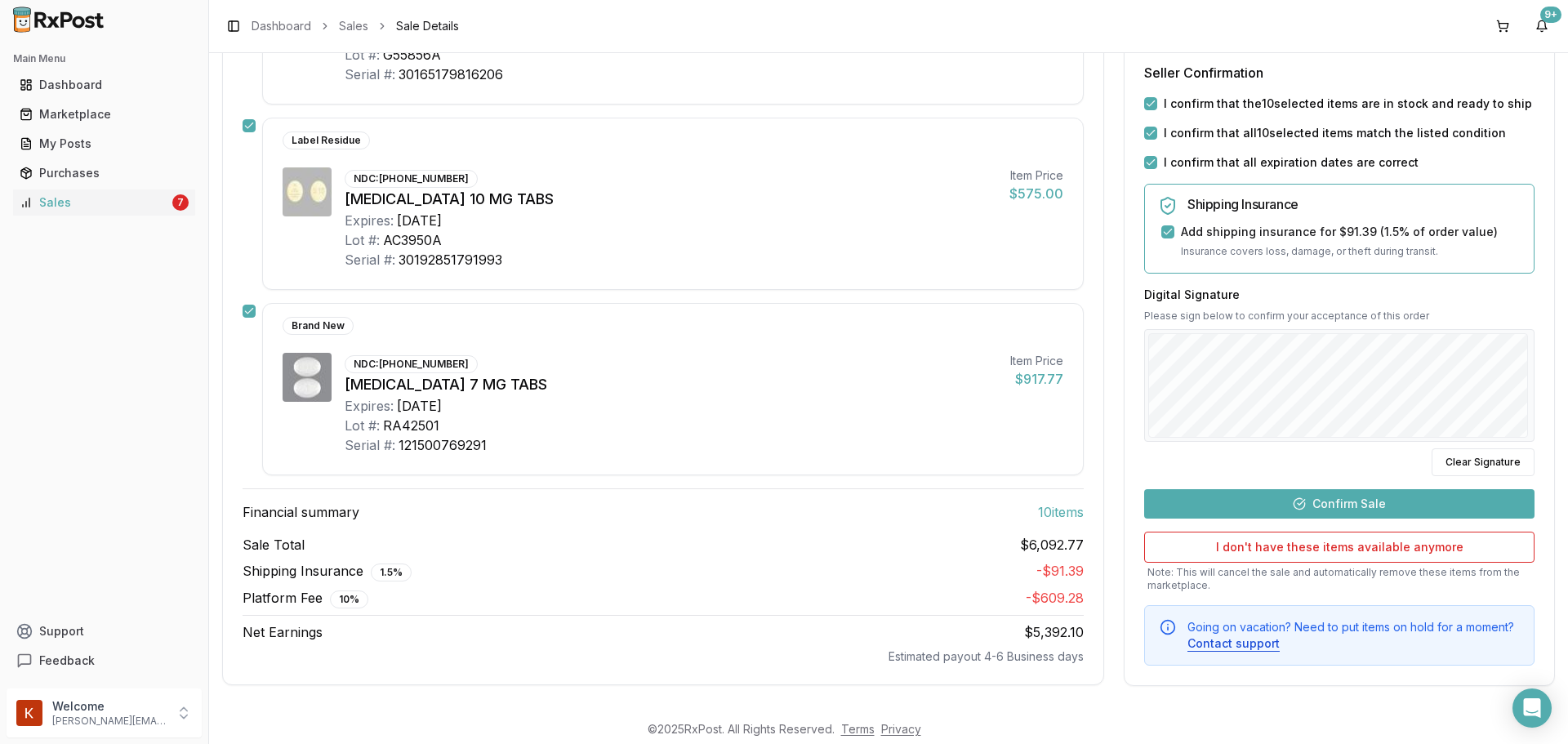
click at [1228, 495] on button "Confirm Sale" at bounding box center [1339, 502] width 390 height 29
click at [1288, 493] on button "Confirm Sale" at bounding box center [1339, 502] width 390 height 29
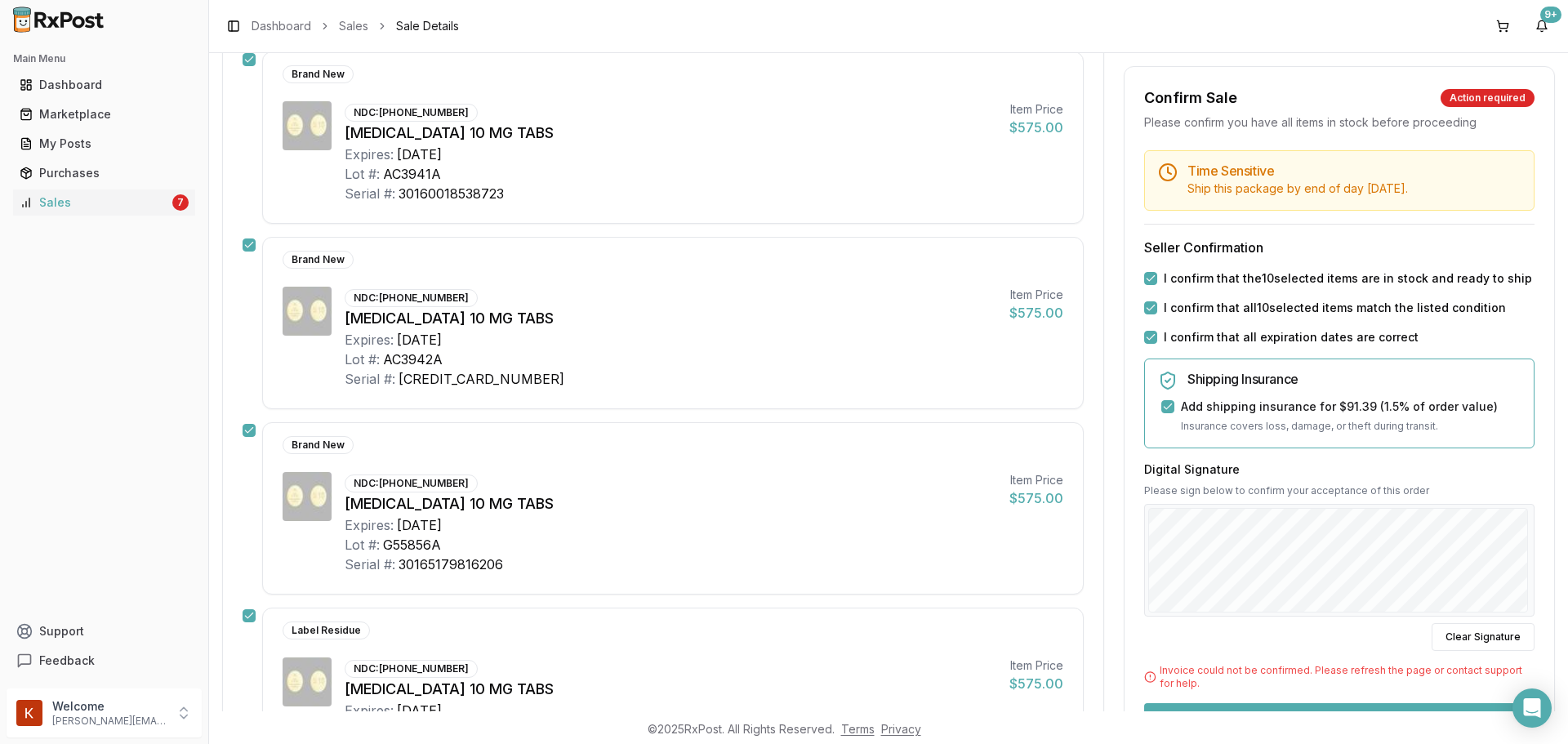
scroll to position [612, 0]
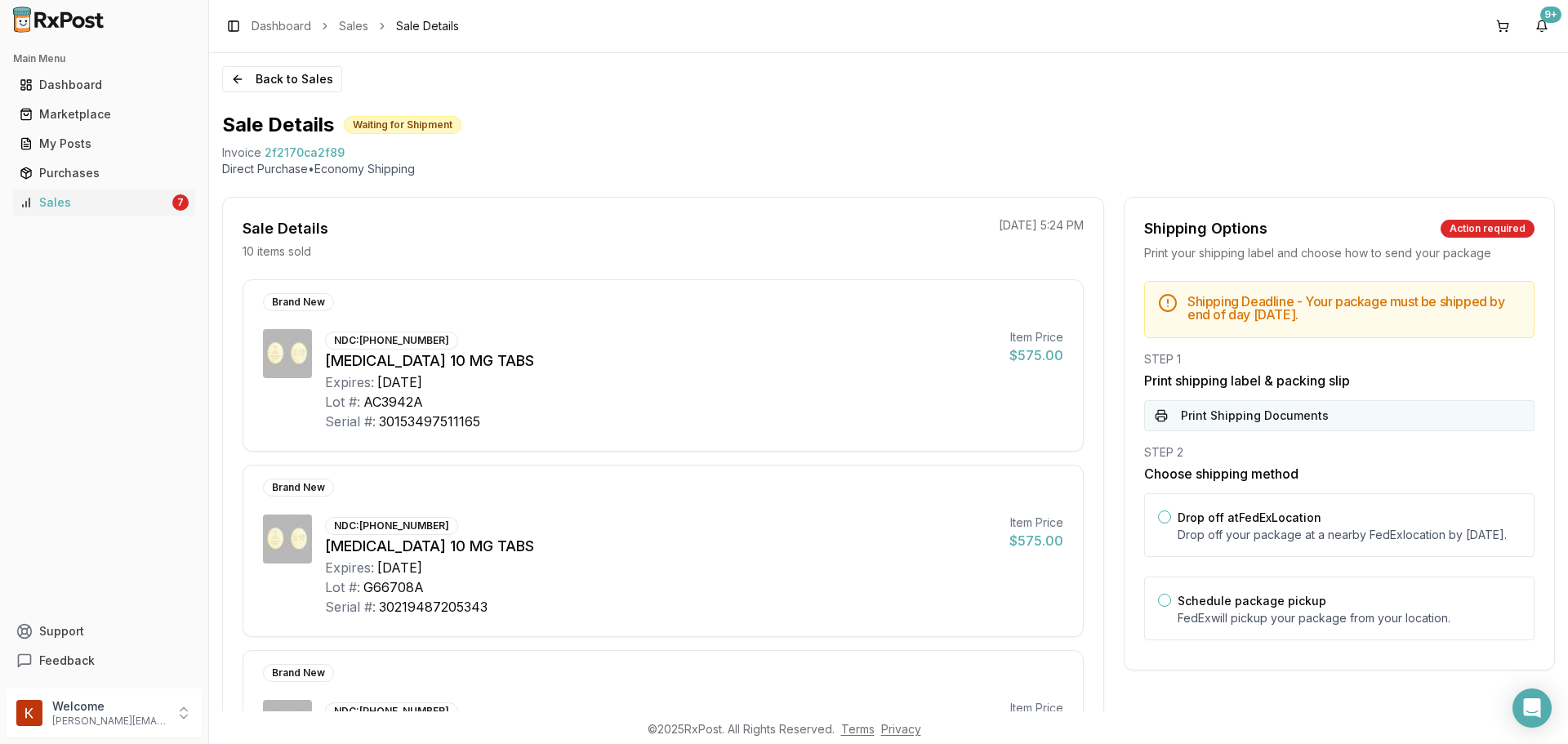
click at [1205, 419] on button "Print Shipping Documents" at bounding box center [1339, 415] width 390 height 31
click at [296, 81] on button "Back to Sales" at bounding box center [282, 79] width 120 height 26
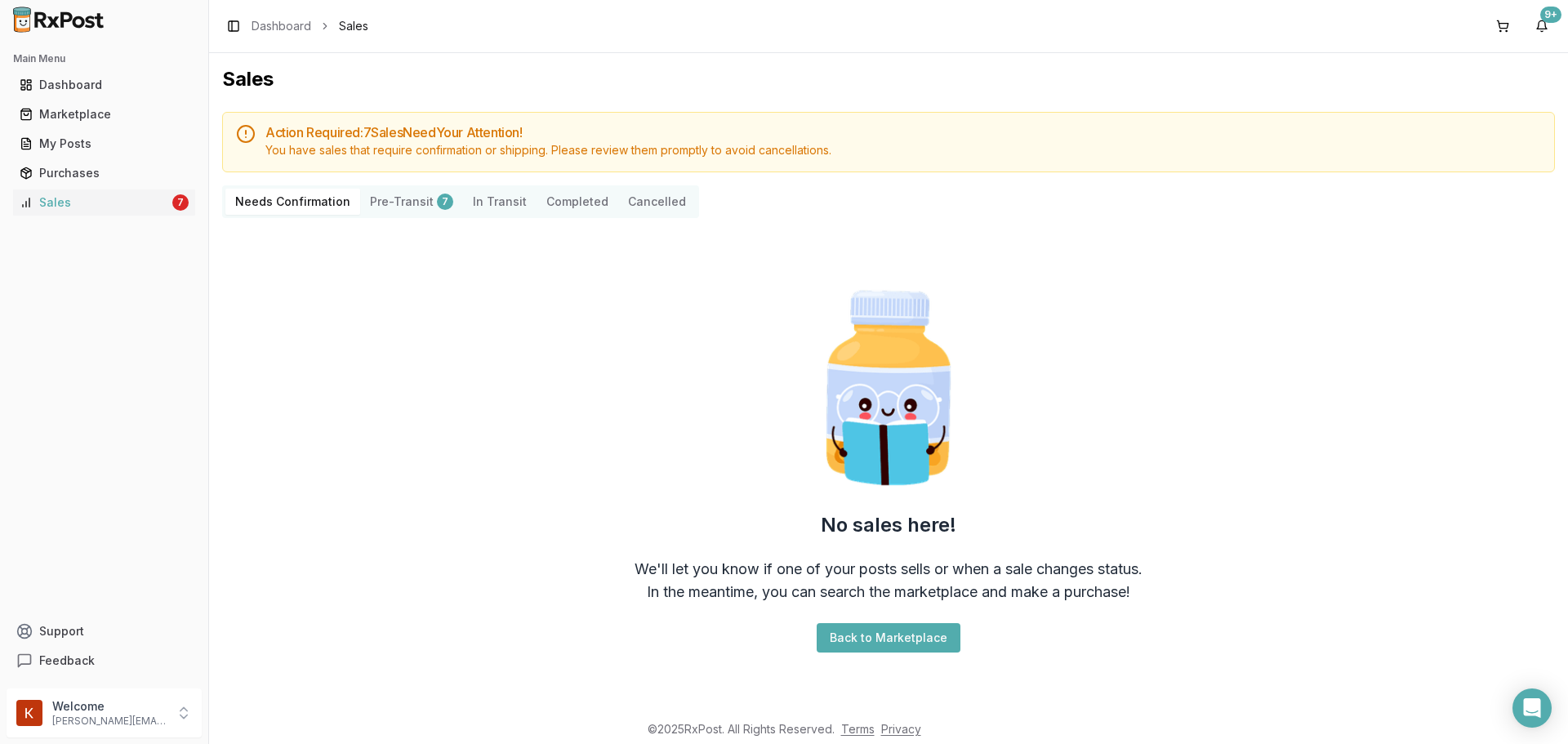
click at [381, 201] on button "Pre-Transit 7" at bounding box center [411, 202] width 103 height 26
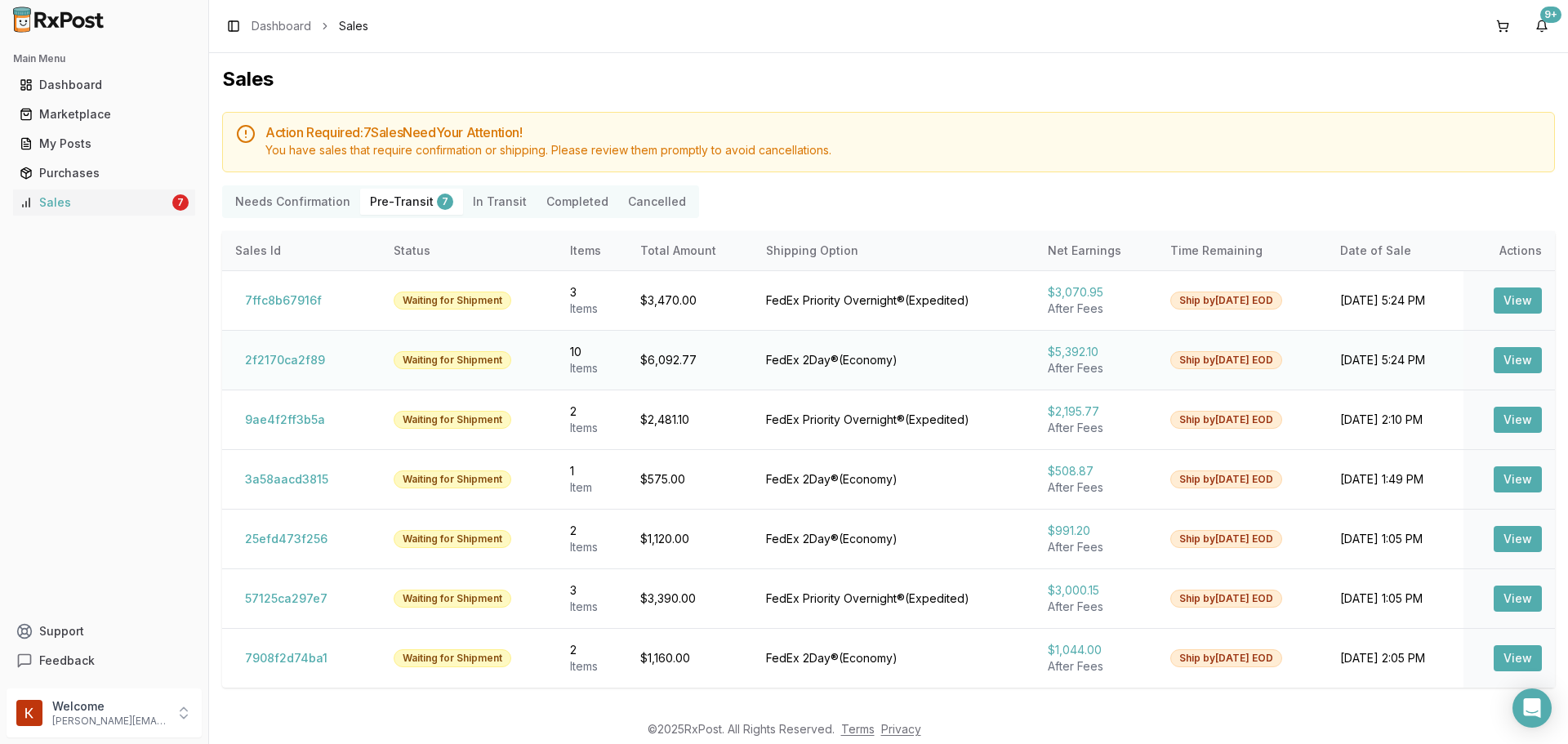
click at [493, 364] on div "Waiting for Shipment" at bounding box center [453, 360] width 118 height 18
click at [66, 203] on div "Sales" at bounding box center [94, 202] width 150 height 16
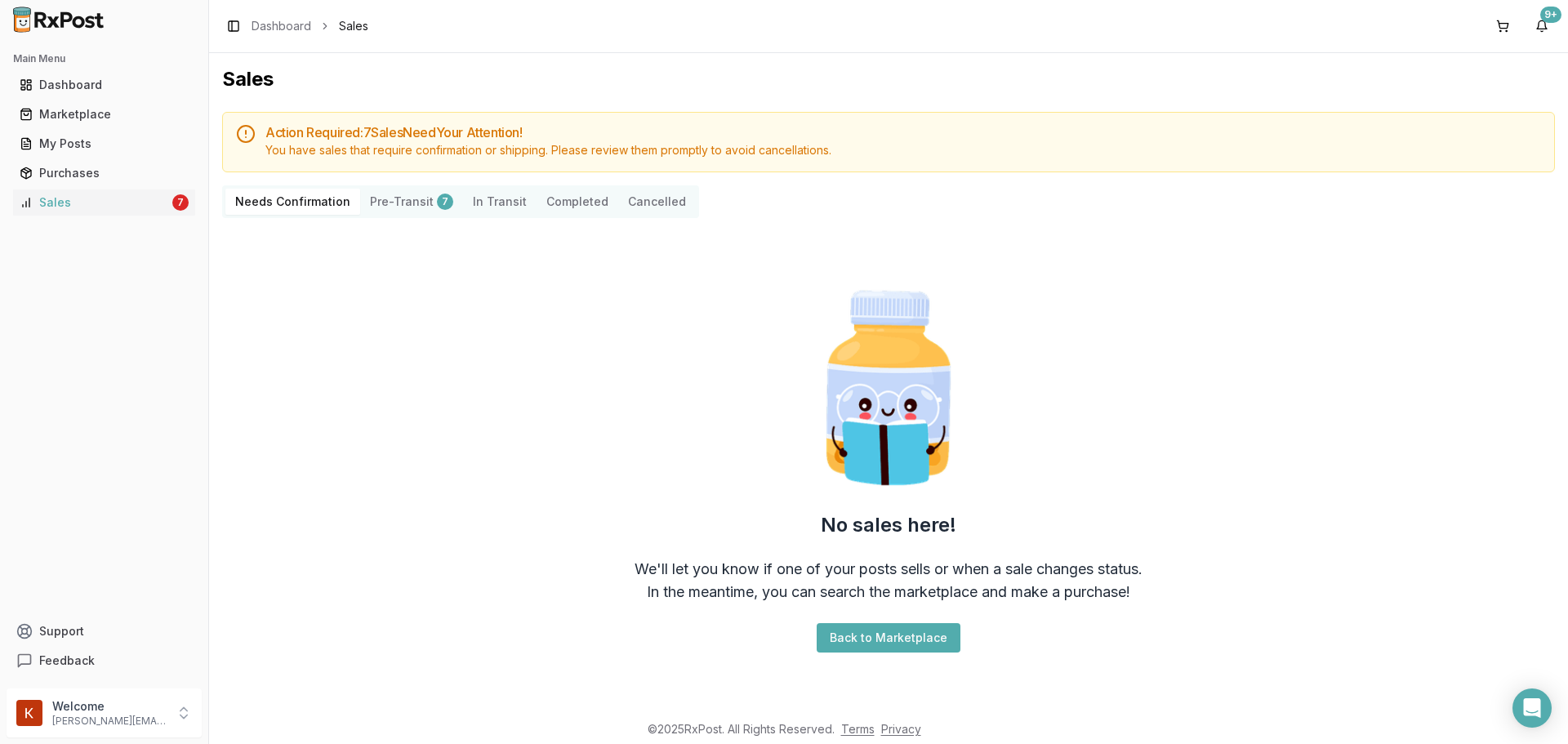
click at [368, 192] on button "Pre-Transit 7" at bounding box center [411, 202] width 103 height 26
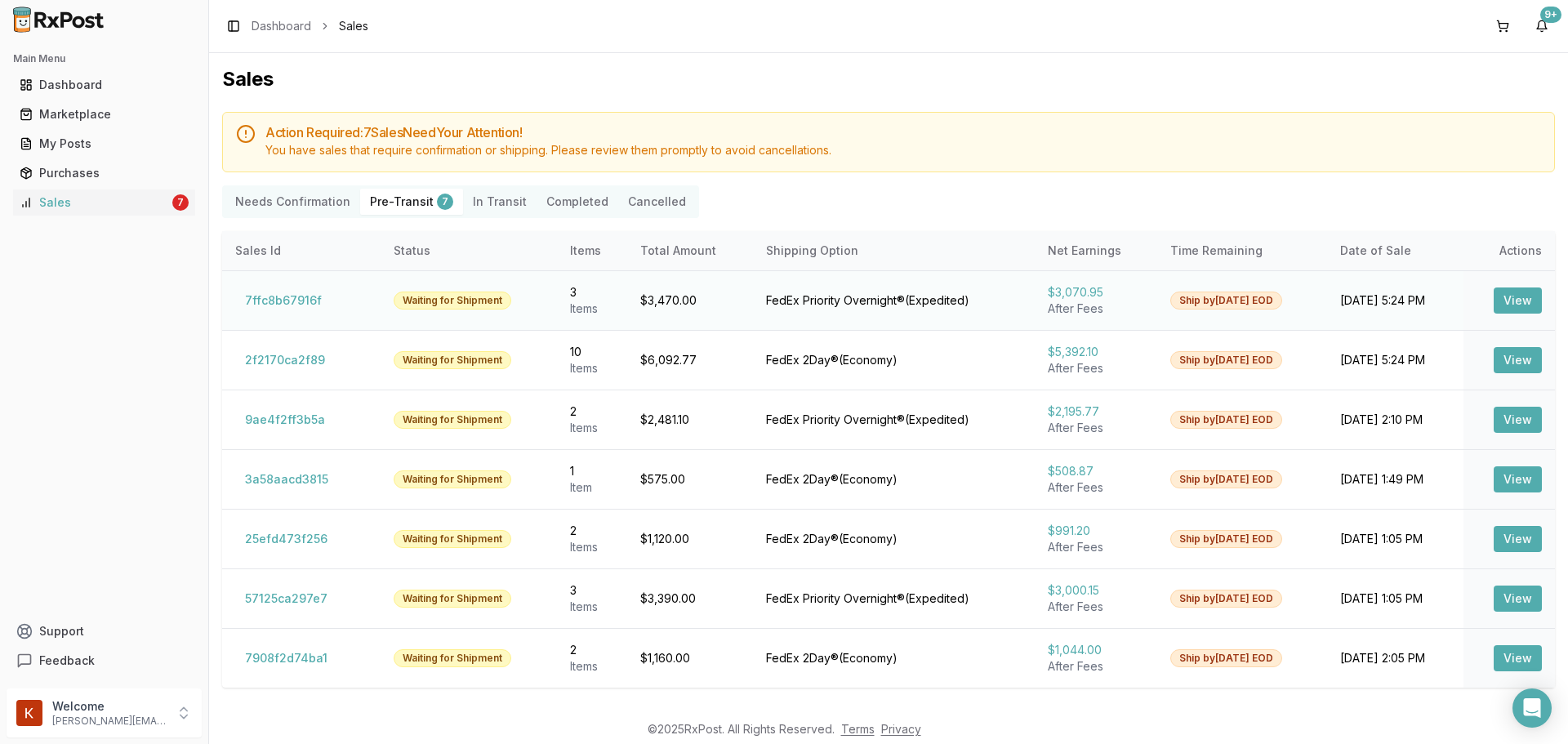
scroll to position [58, 0]
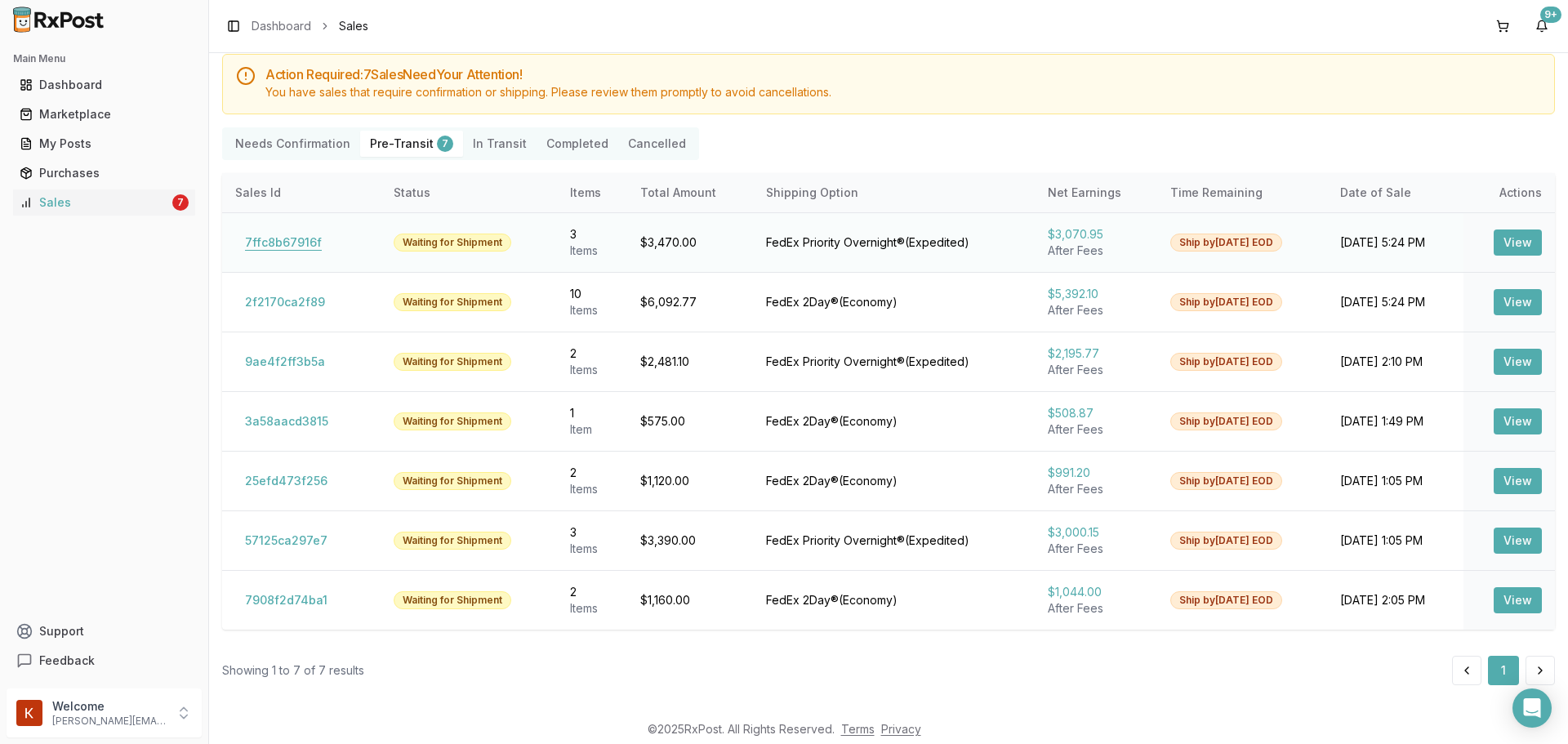
click at [302, 244] on button "7ffc8b67916f" at bounding box center [283, 242] width 96 height 26
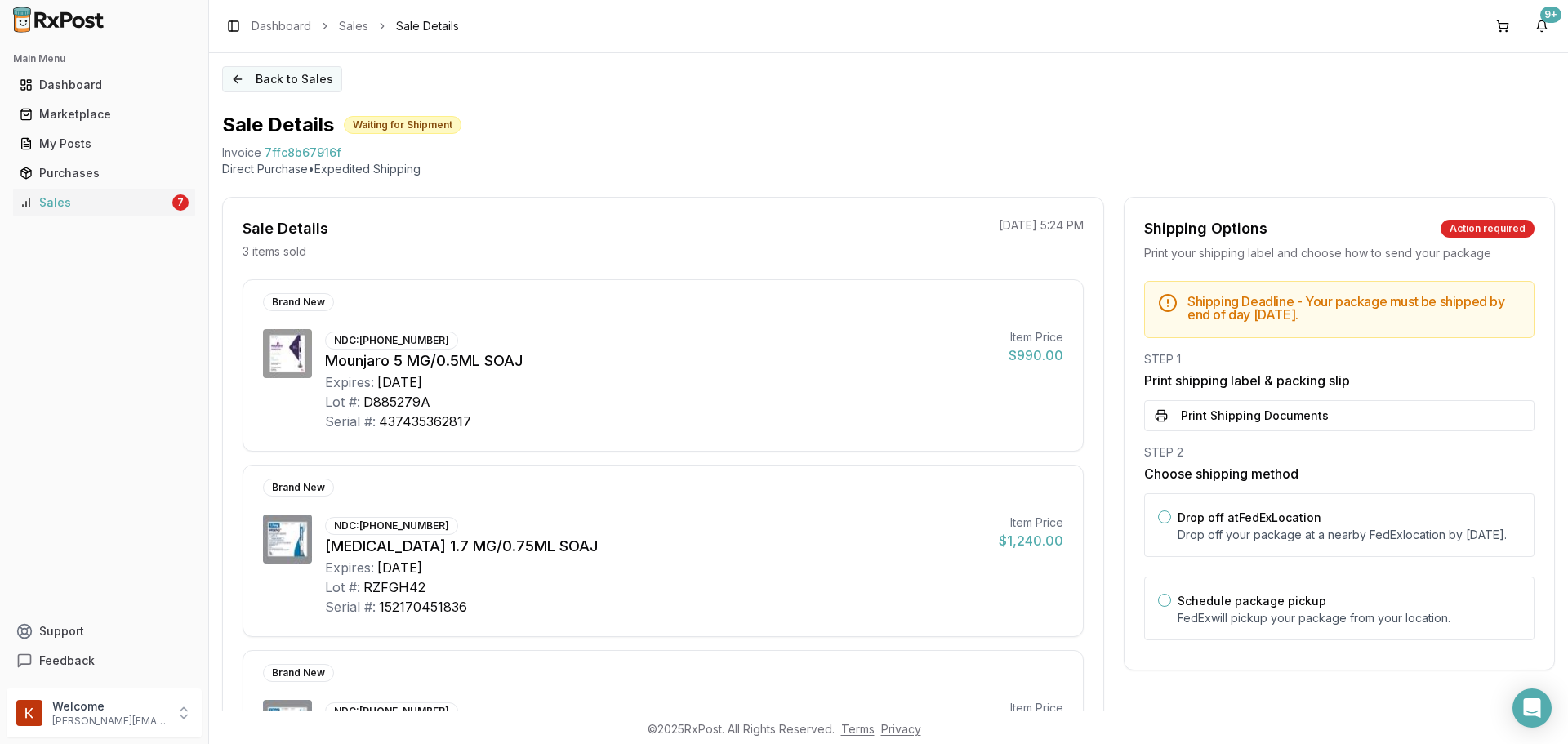
click at [250, 79] on button "Back to Sales" at bounding box center [282, 79] width 120 height 26
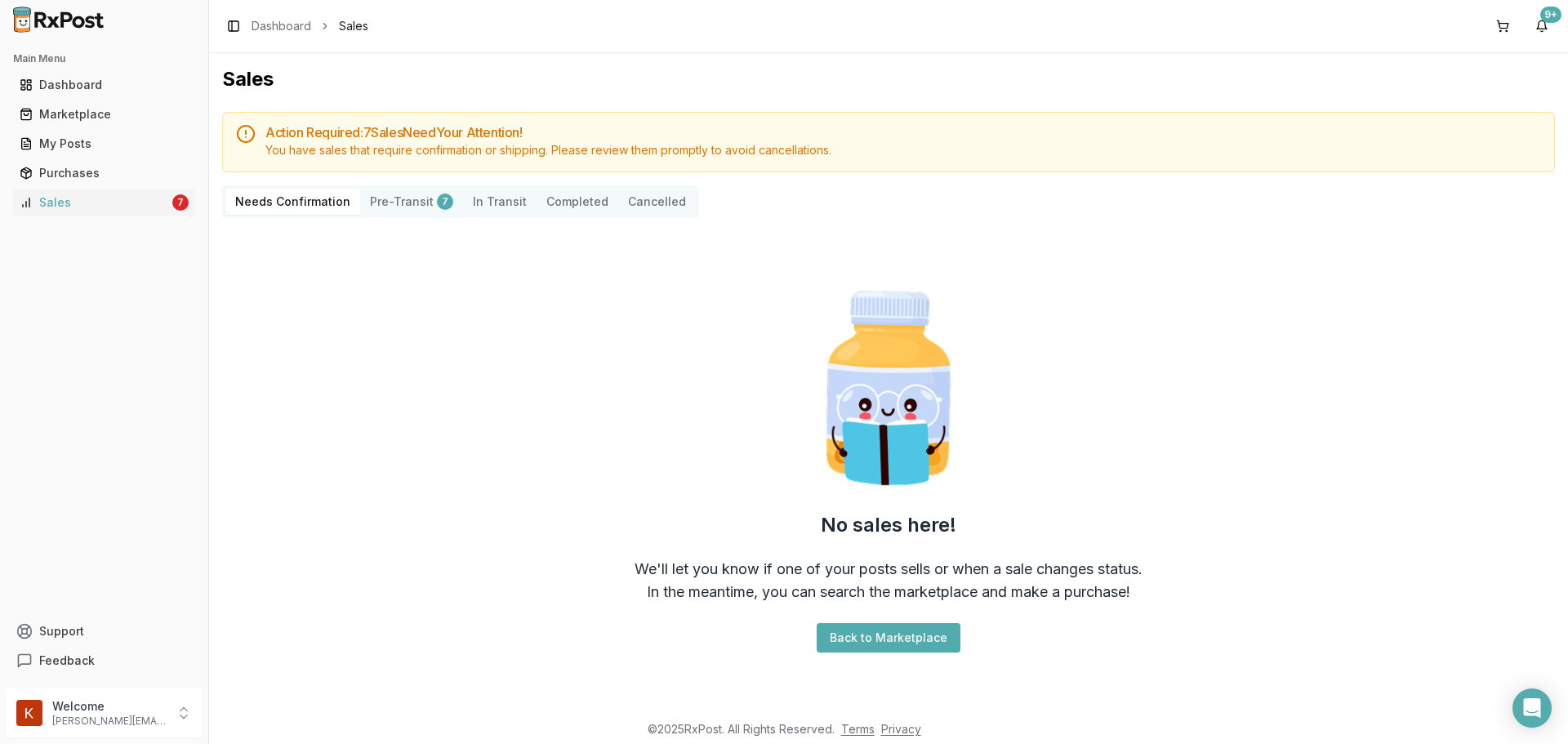
click at [296, 205] on Confirmation "Needs Confirmation" at bounding box center [293, 202] width 135 height 26
click at [506, 216] on div "Needs Confirmation Pre-Transit 7 In Transit Completed Cancelled" at bounding box center [461, 201] width 477 height 33
click at [498, 207] on Transit "In Transit" at bounding box center [499, 202] width 74 height 26
click at [417, 196] on button "Pre-Transit 7" at bounding box center [411, 202] width 103 height 26
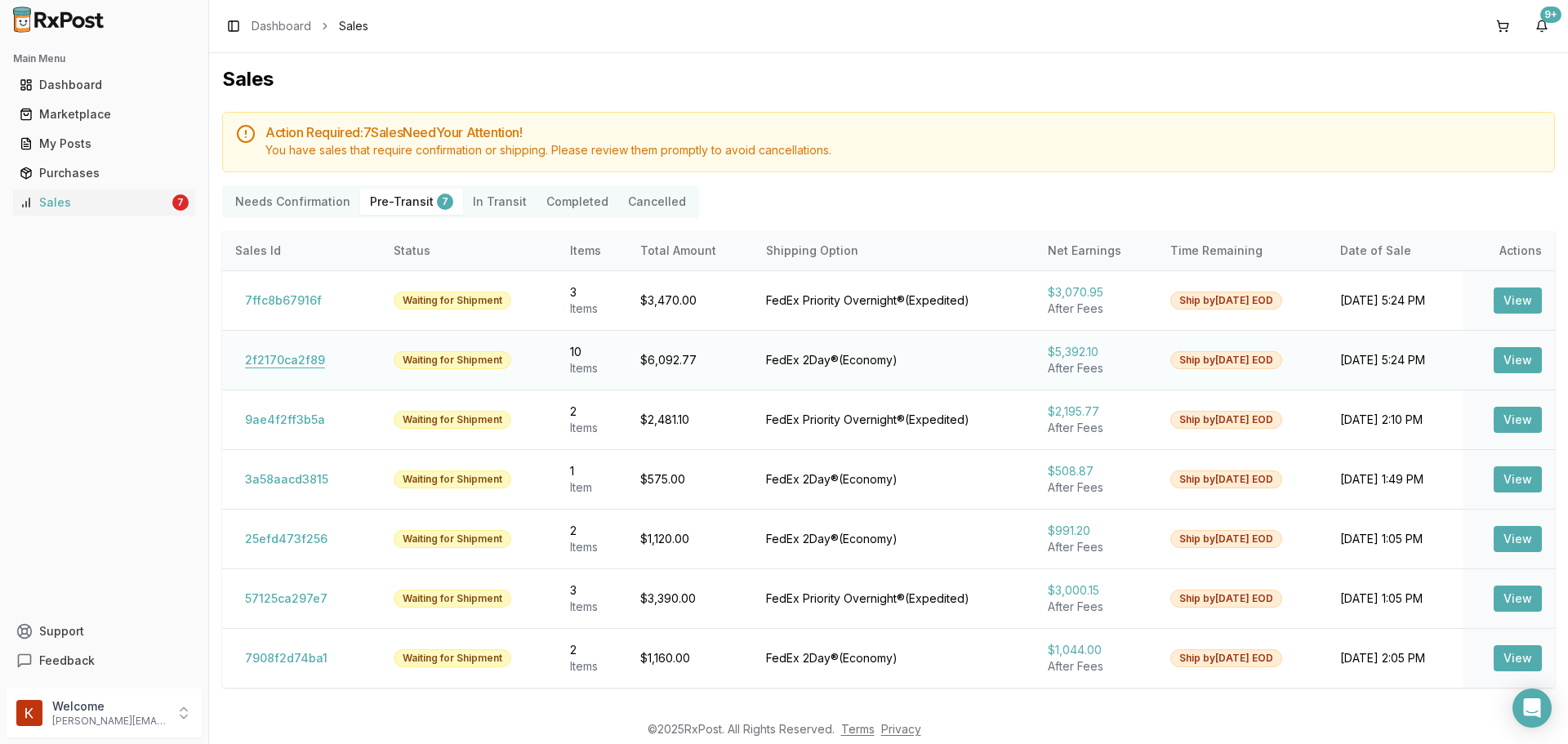
click at [297, 356] on button "2f2170ca2f89" at bounding box center [285, 360] width 100 height 26
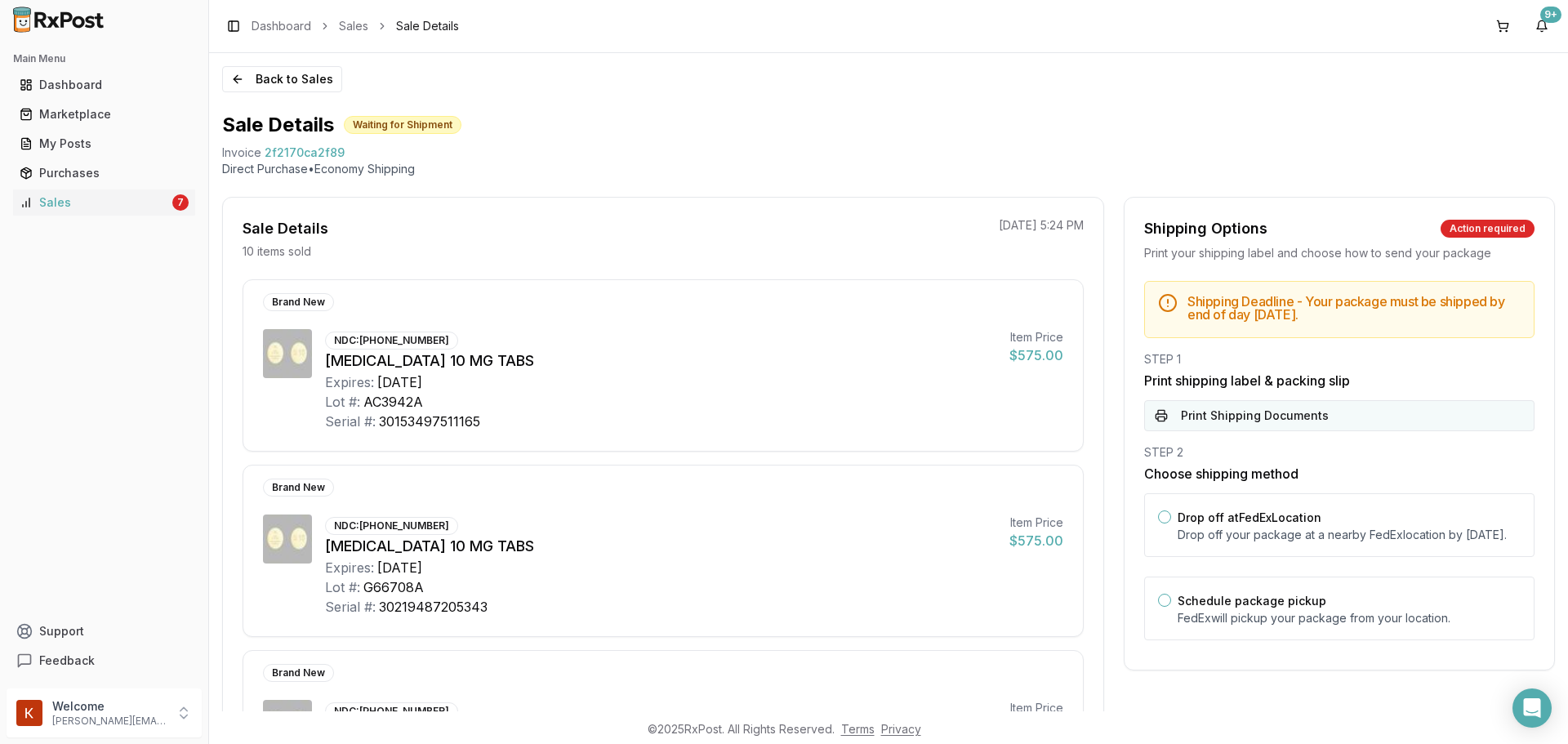
click at [1203, 409] on button "Print Shipping Documents" at bounding box center [1339, 415] width 390 height 31
